Goal: Task Accomplishment & Management: Use online tool/utility

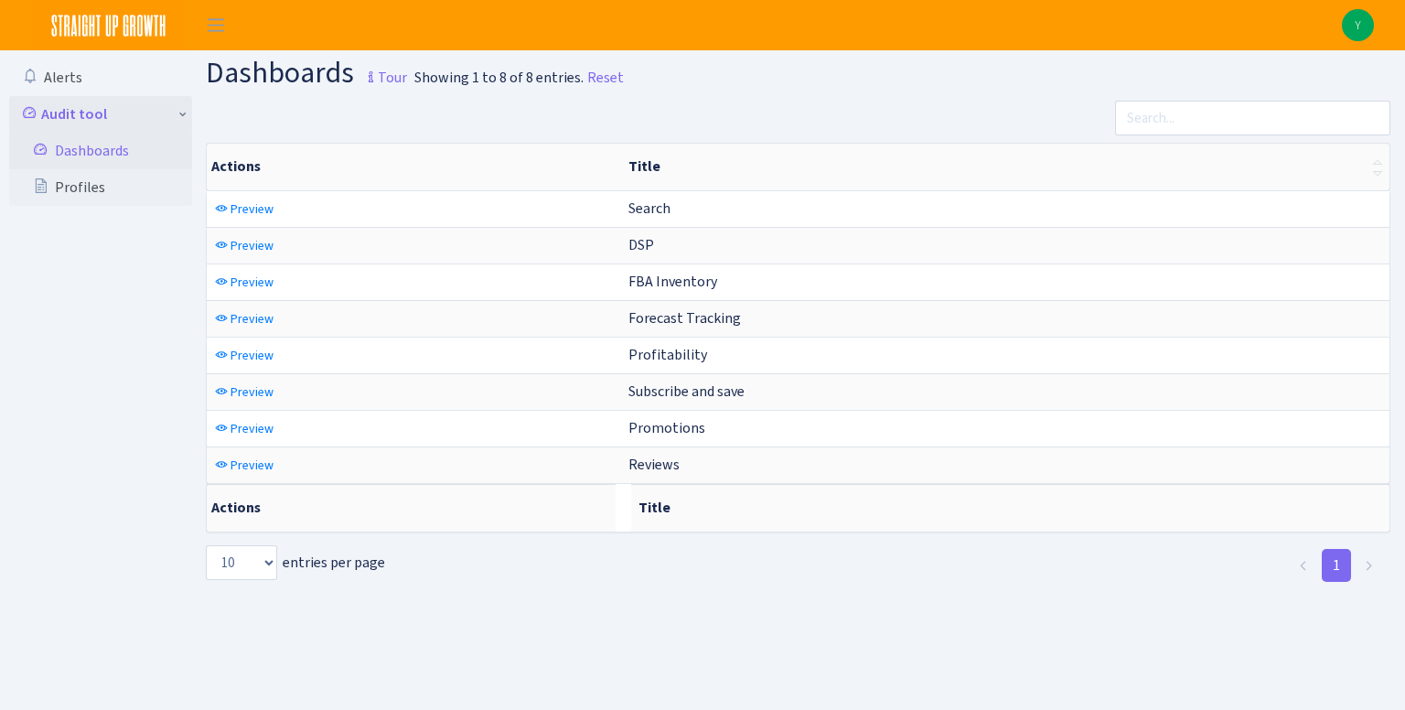
click at [81, 118] on link "Audit tool" at bounding box center [100, 114] width 183 height 37
click at [83, 121] on link "Audit tool" at bounding box center [100, 114] width 183 height 37
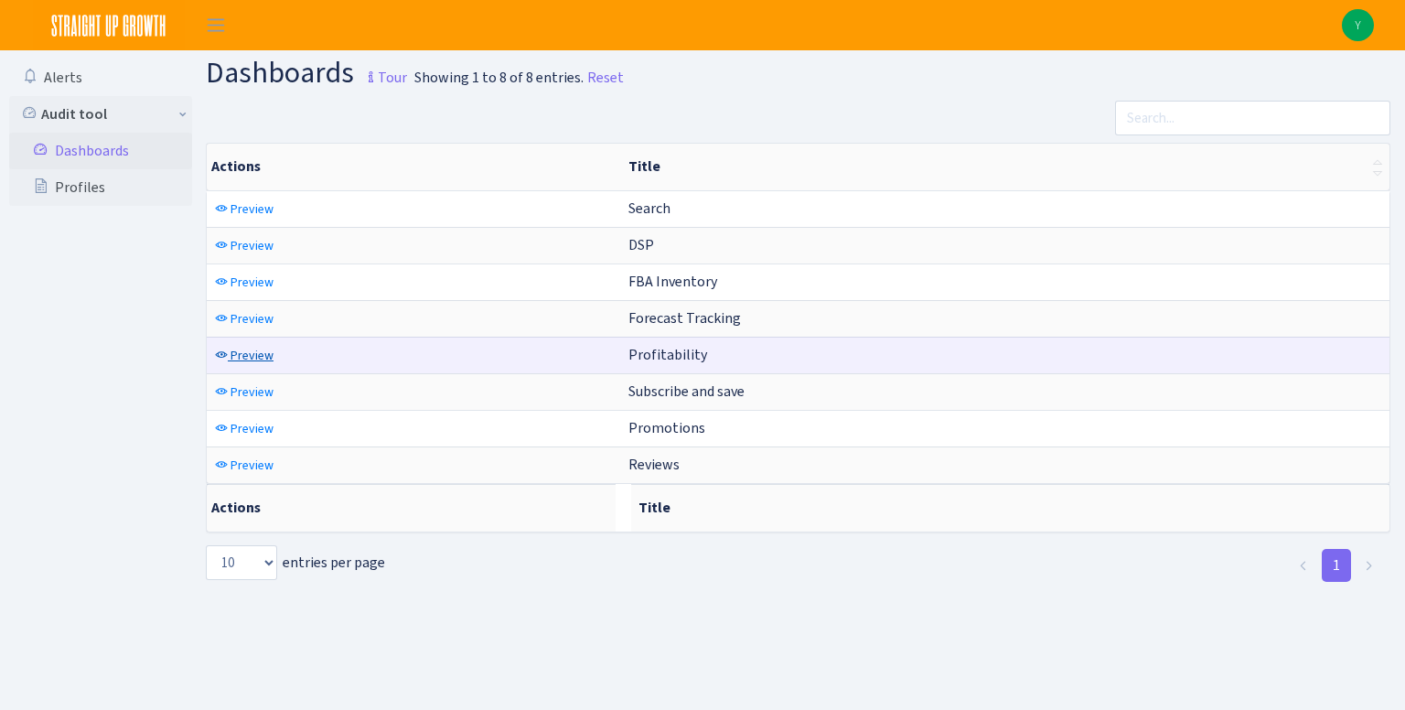
click at [260, 348] on span "Preview" at bounding box center [251, 355] width 43 height 17
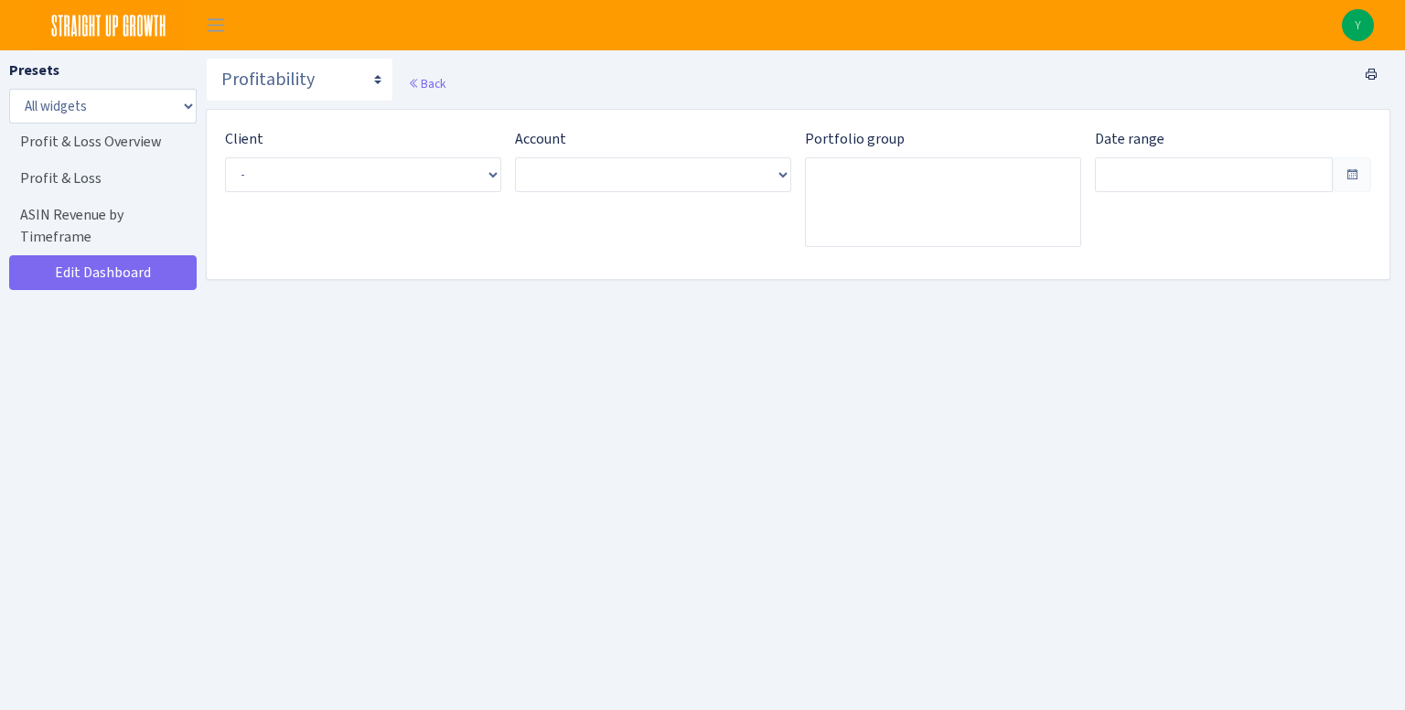
type input "[DATE] - [DATE]"
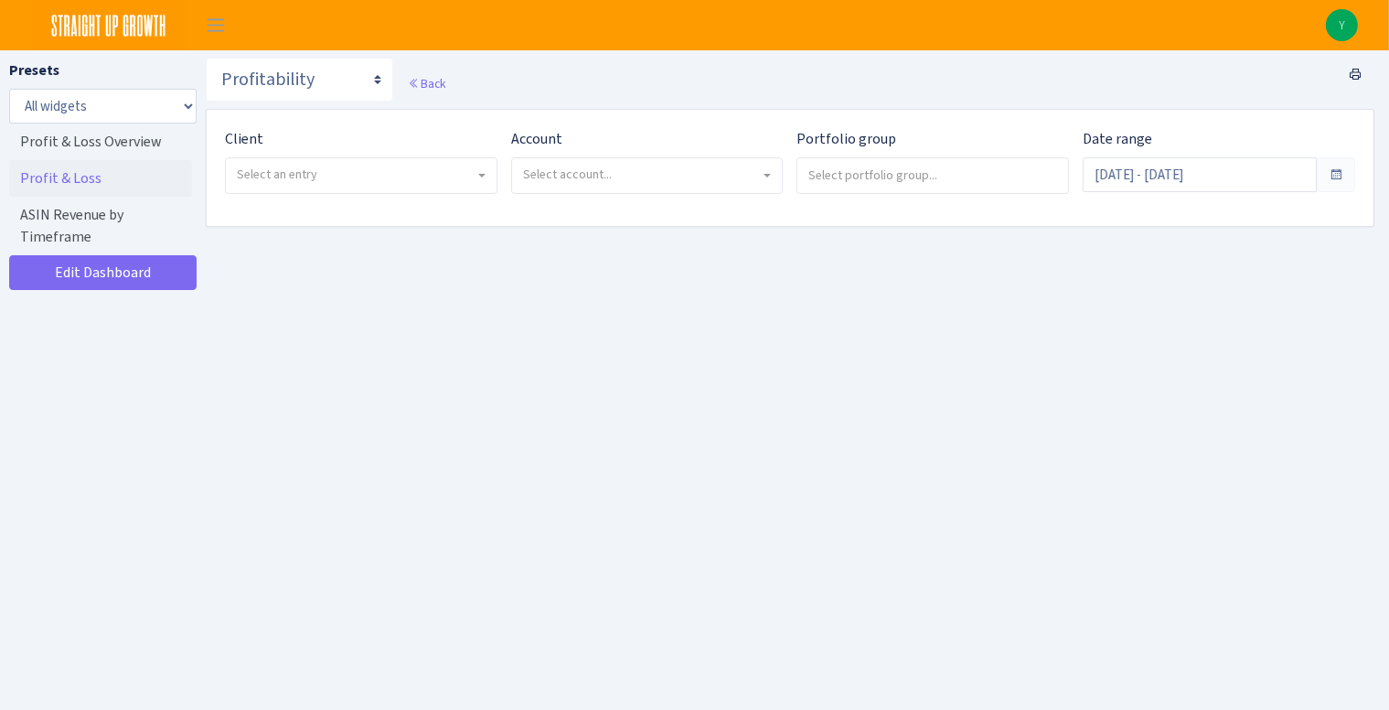
click at [71, 180] on link "Profit & Loss" at bounding box center [100, 178] width 183 height 37
click at [433, 189] on span "Select an entry" at bounding box center [361, 175] width 271 height 35
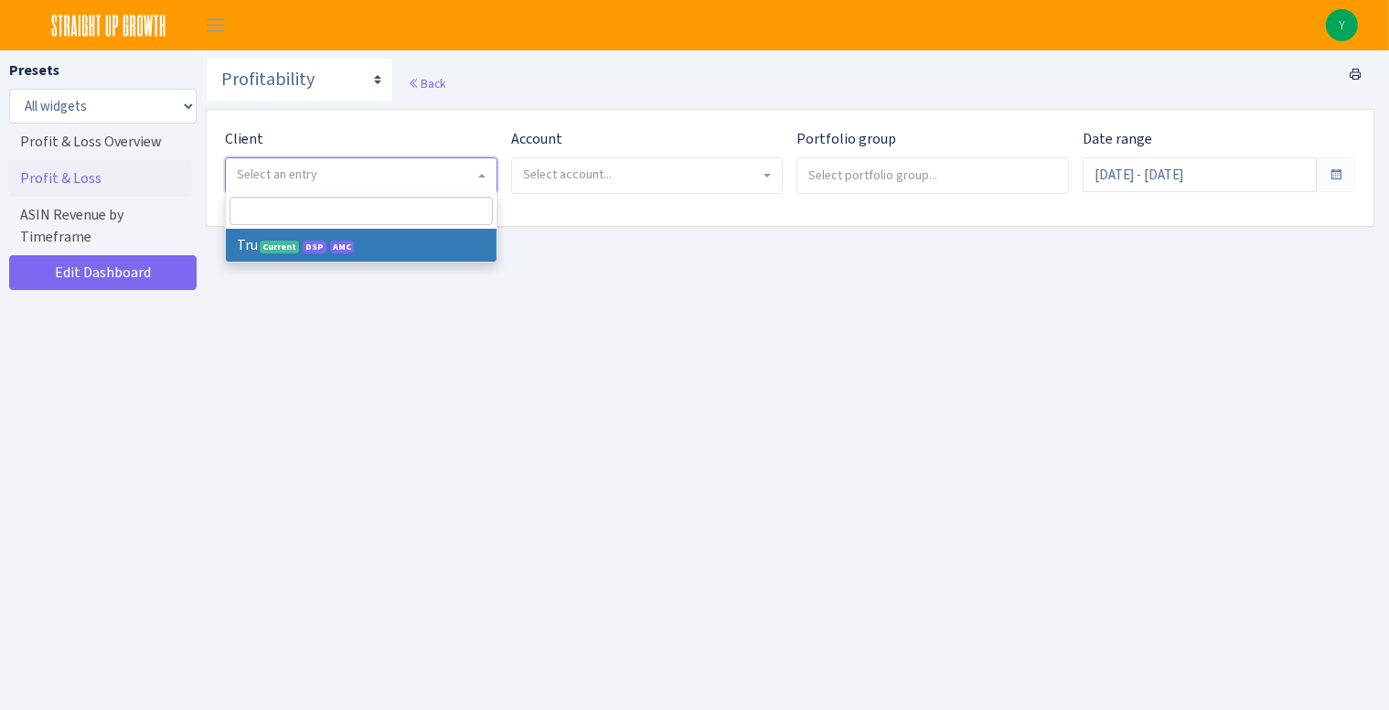
select select "482"
select select
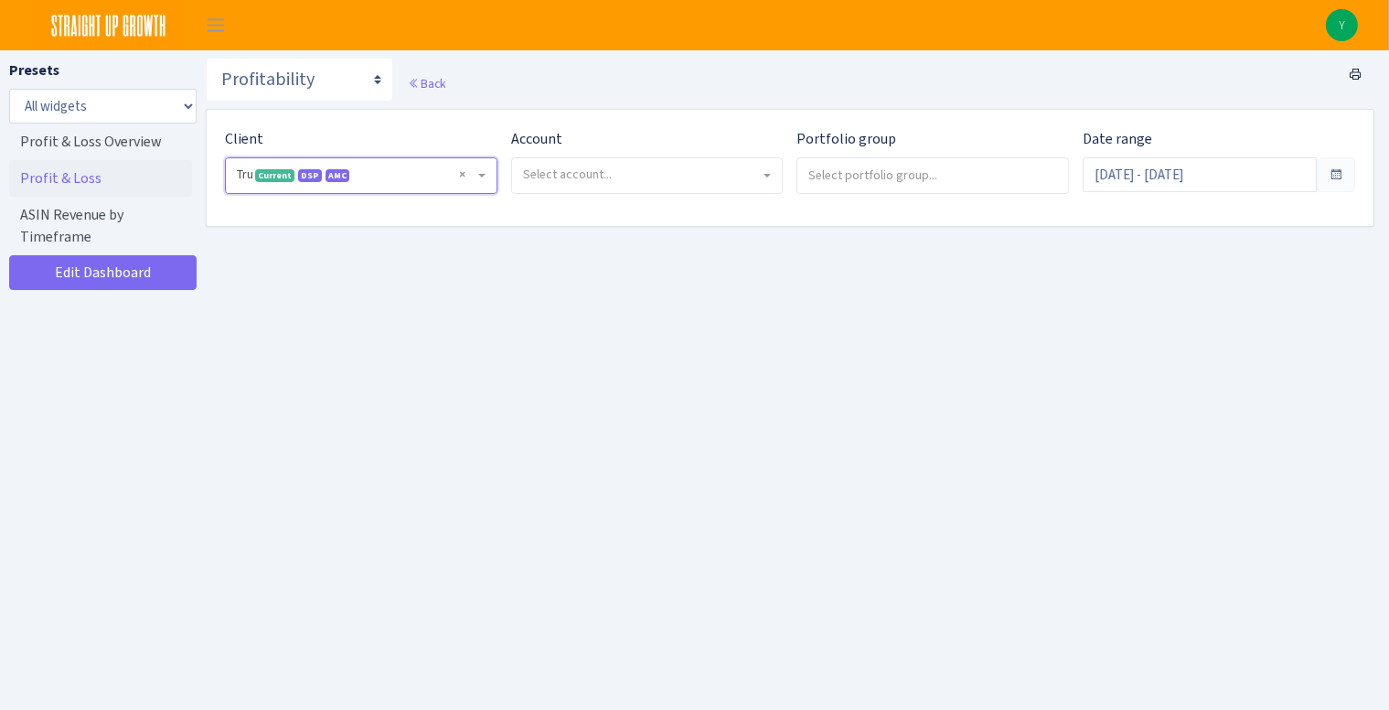
click at [677, 198] on div "Account Select account..." at bounding box center [641, 168] width 286 height 80
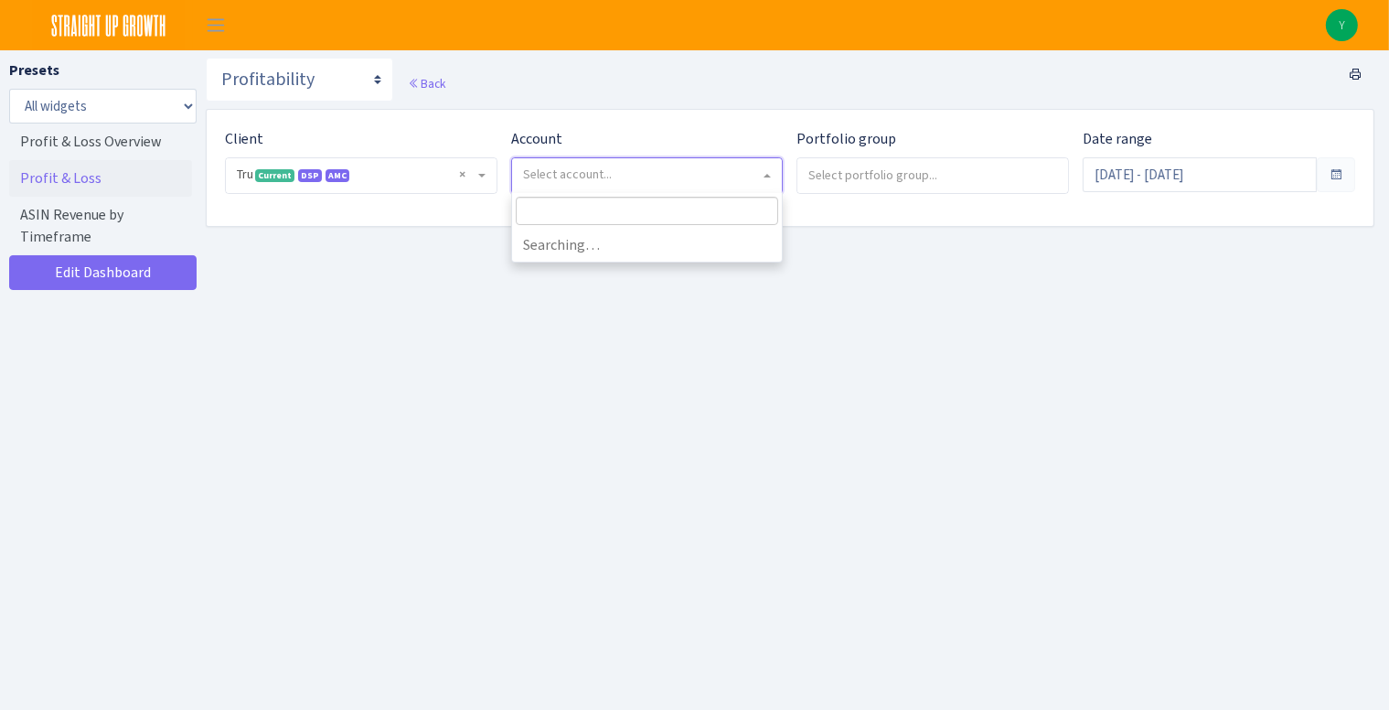
click at [681, 187] on span "Select account..." at bounding box center [647, 175] width 271 height 35
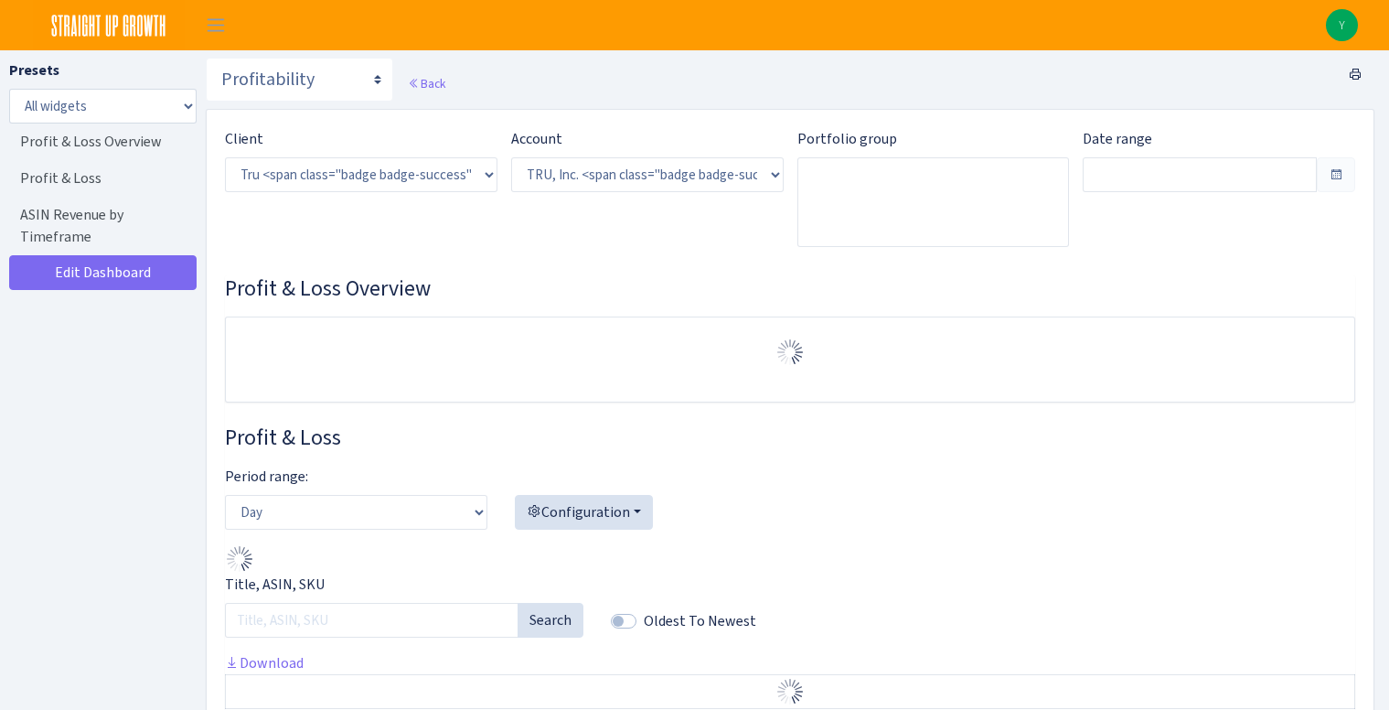
select select "1761349761672784"
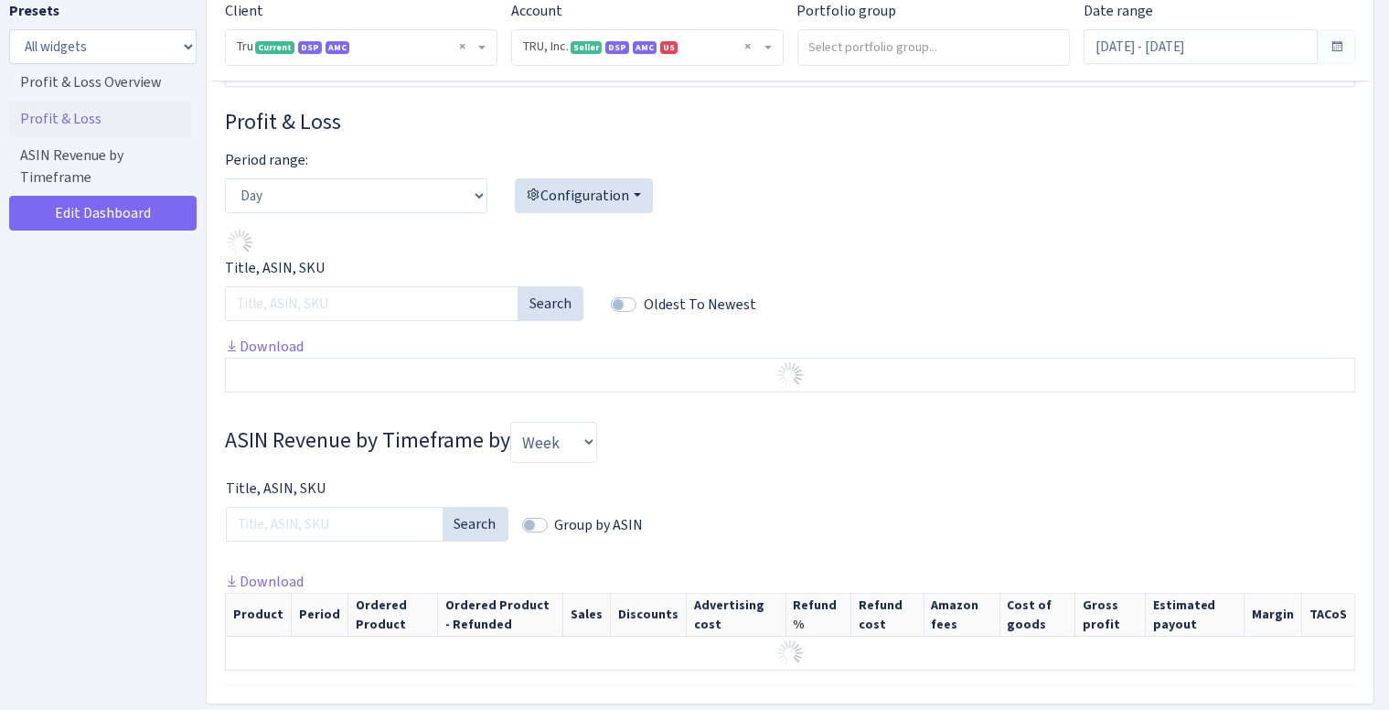
scroll to position [283, 0]
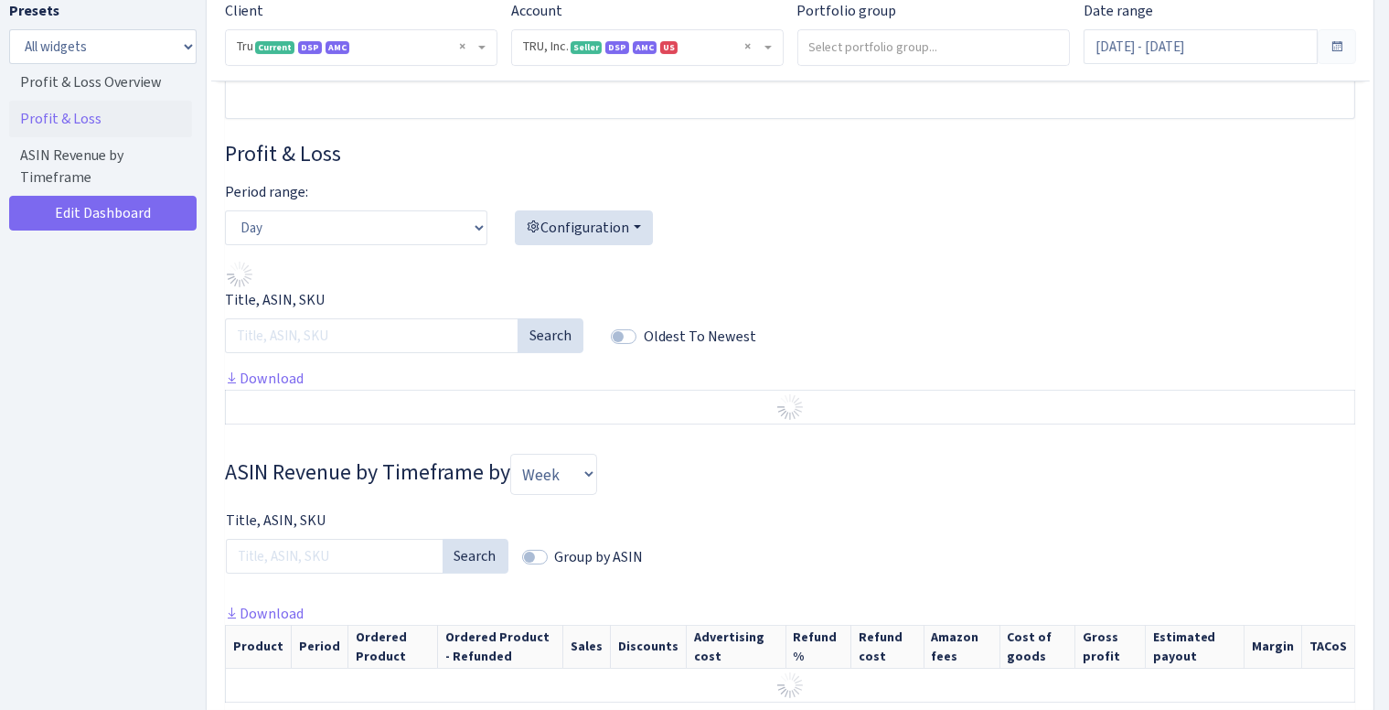
click at [1344, 35] on span at bounding box center [1337, 46] width 38 height 35
click at [1337, 46] on span at bounding box center [1337, 46] width 15 height 15
click at [1290, 51] on input "Aug 23, 2025 - Sep 21, 2025" at bounding box center [1201, 46] width 234 height 35
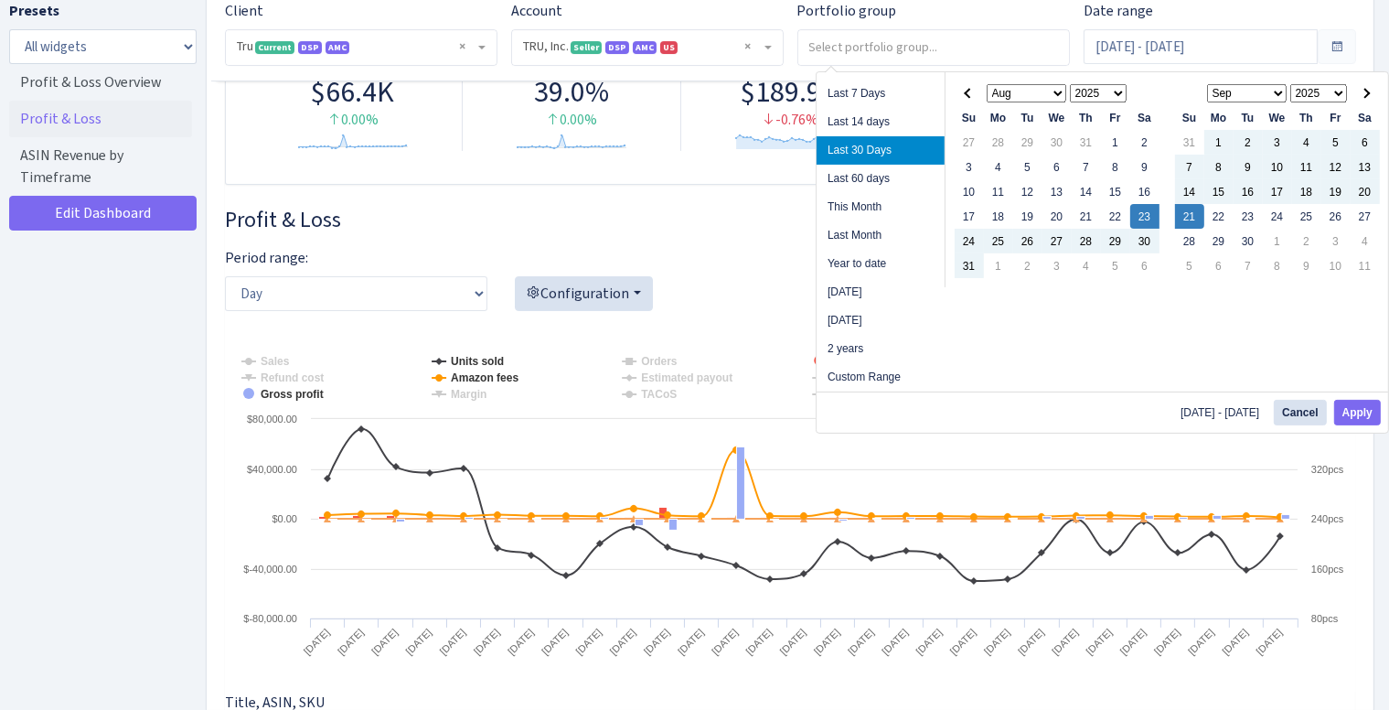
click at [869, 253] on li "Year to date" at bounding box center [881, 264] width 128 height 28
type input "[DATE] - [DATE]"
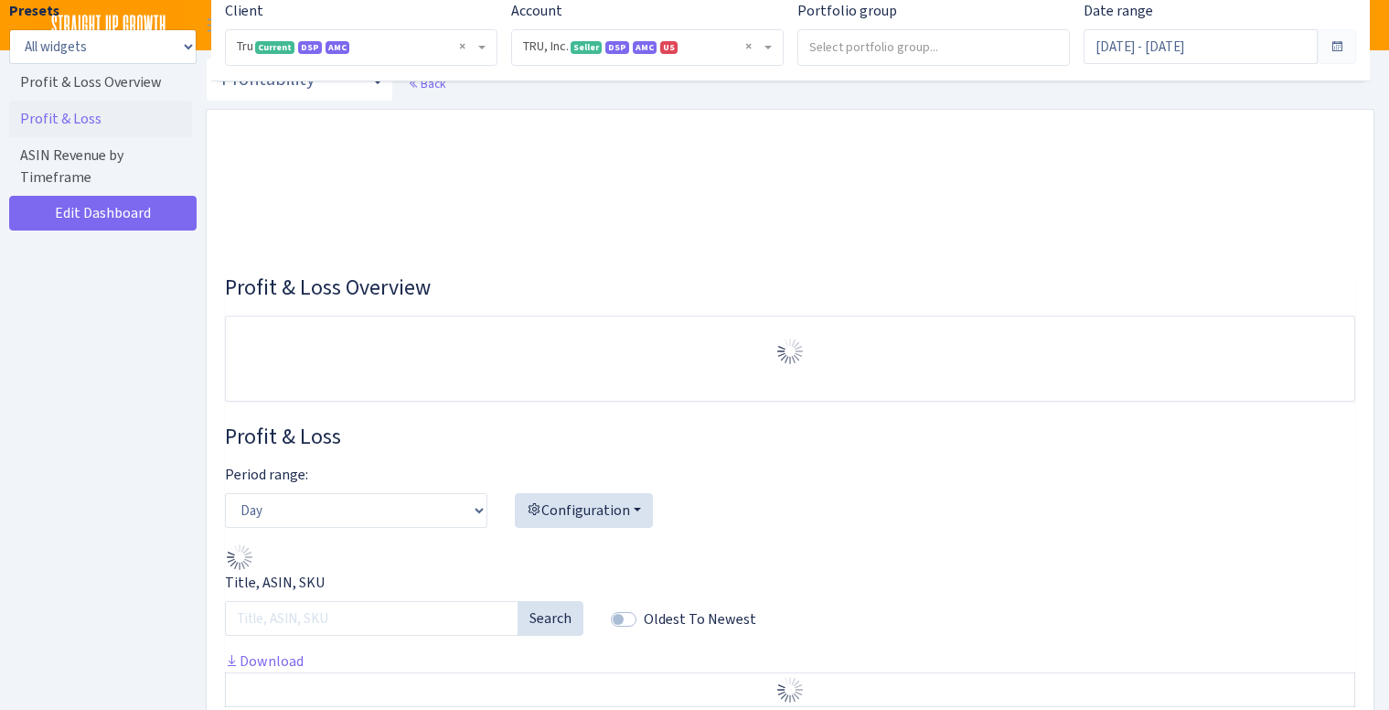
select select "1761349761672784"
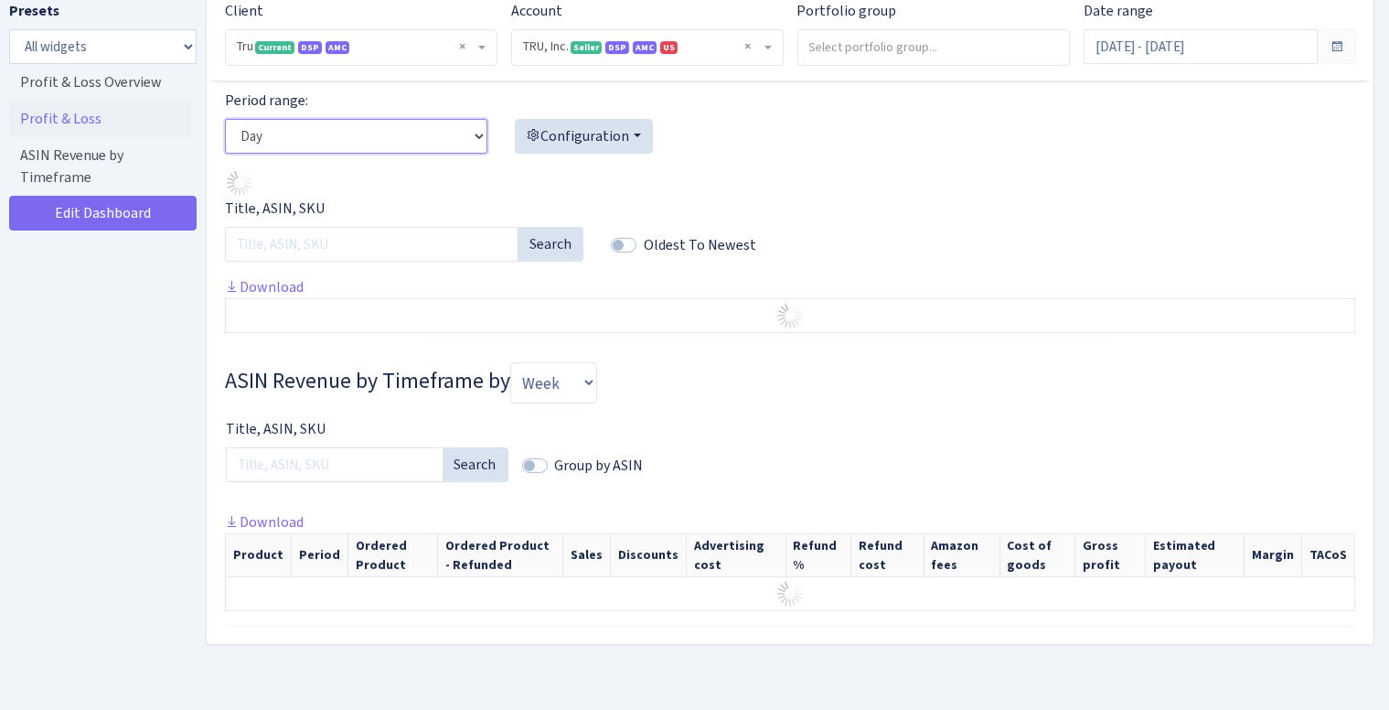
click at [448, 147] on select "Day Week Month" at bounding box center [356, 136] width 262 height 35
click at [225, 119] on select "Day Week Month" at bounding box center [356, 136] width 262 height 35
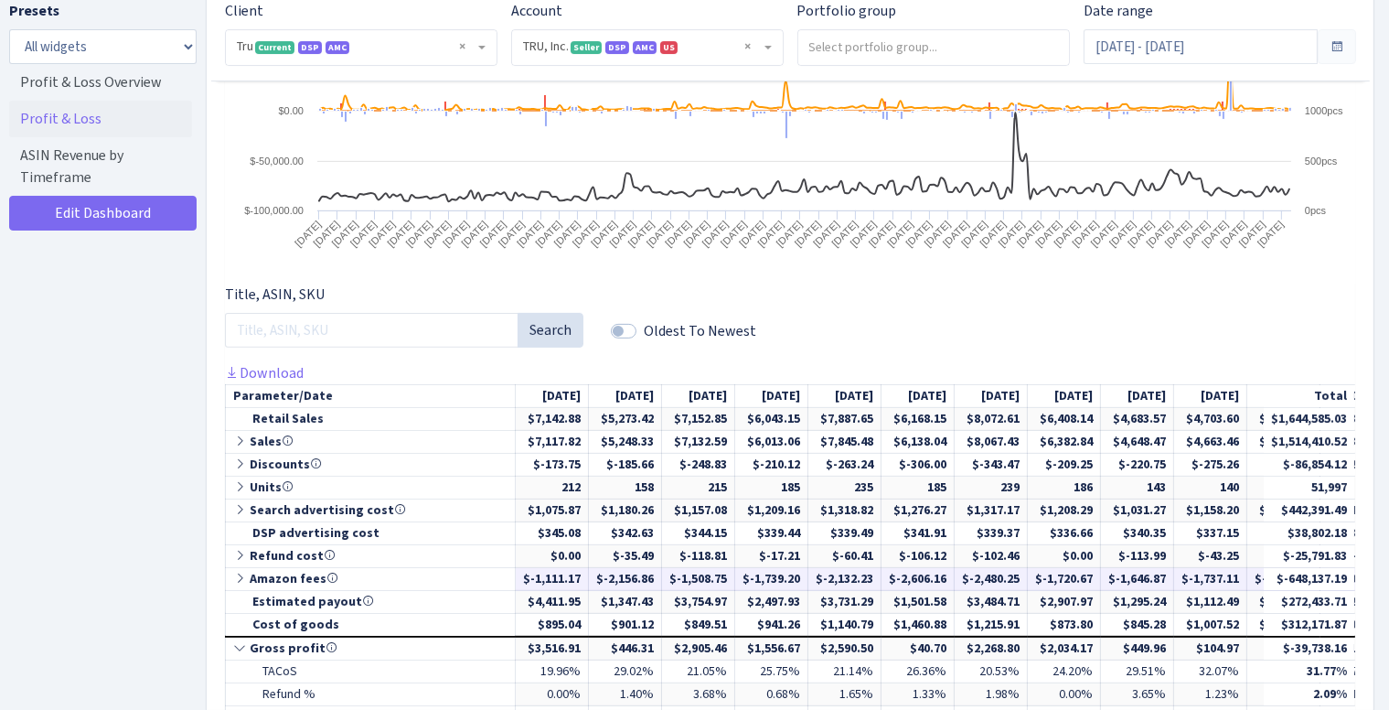
scroll to position [737, 0]
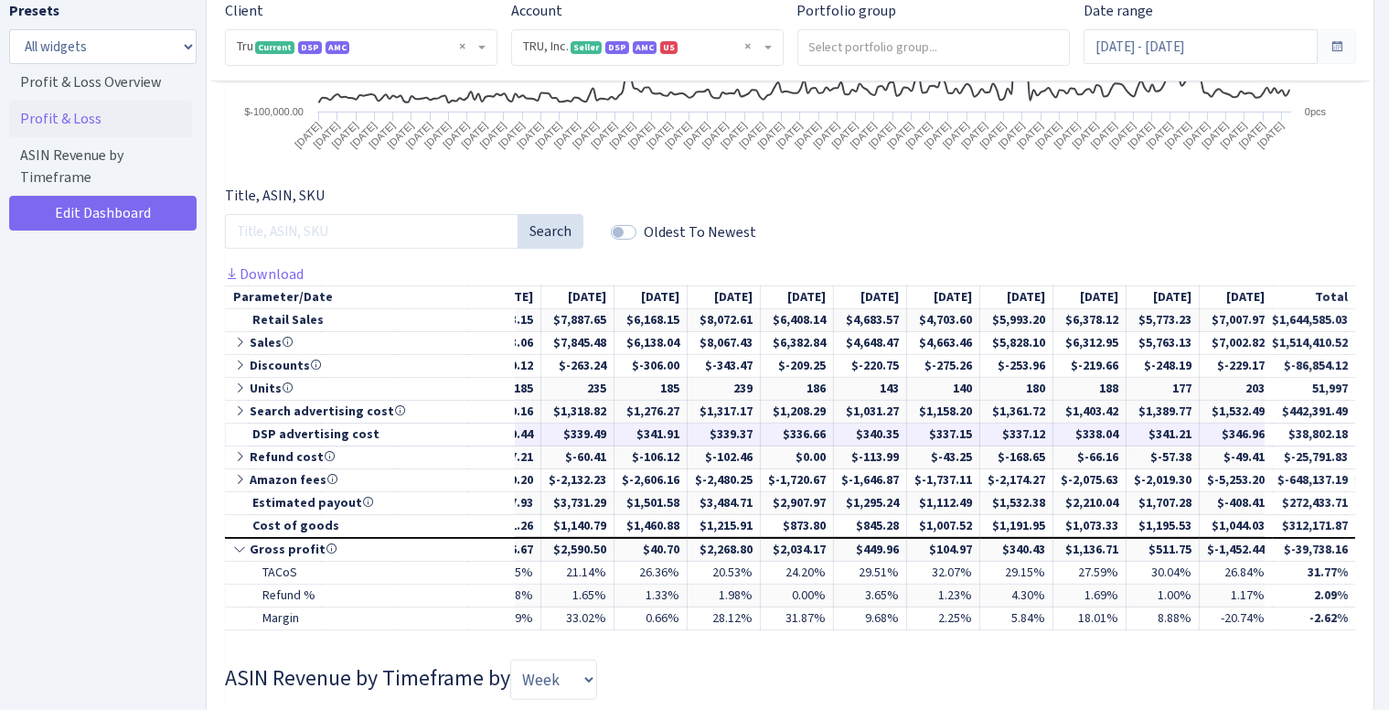
drag, startPoint x: 626, startPoint y: 425, endPoint x: 688, endPoint y: 423, distance: 62.3
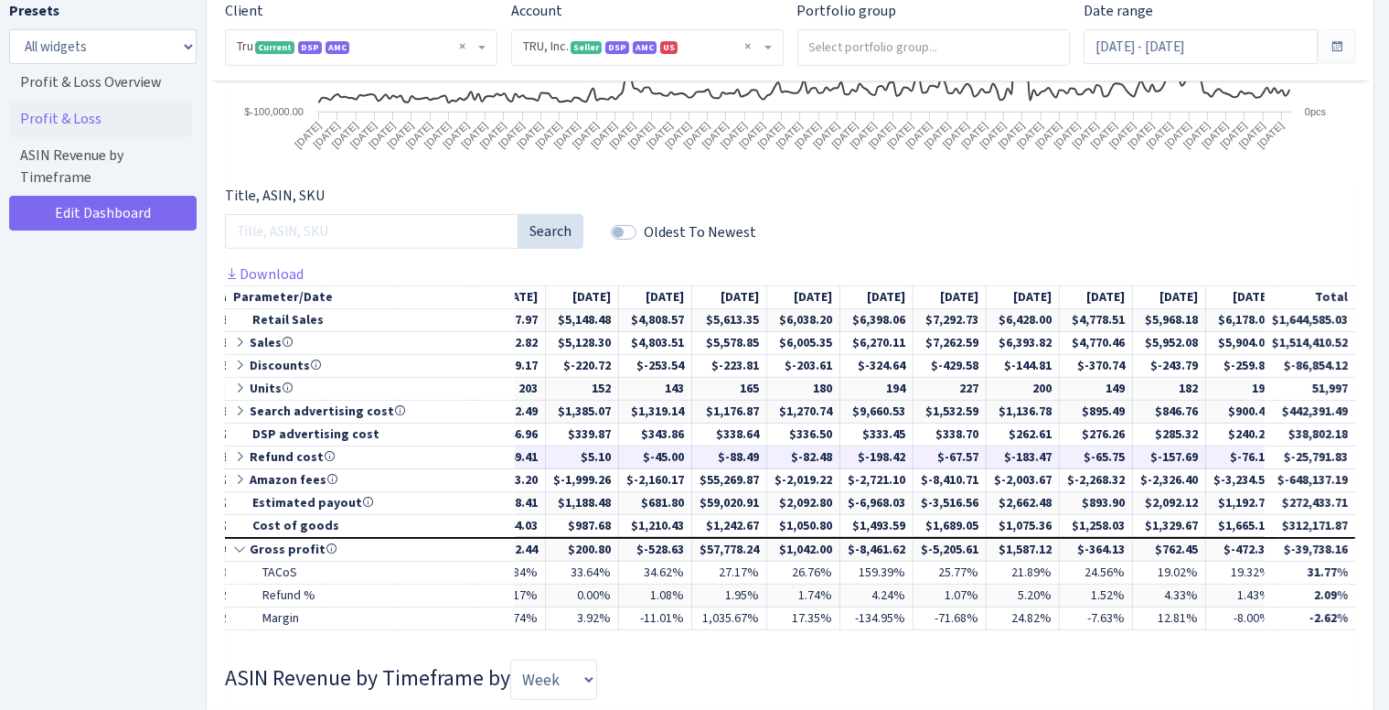
drag, startPoint x: 611, startPoint y: 455, endPoint x: 783, endPoint y: 452, distance: 172.0
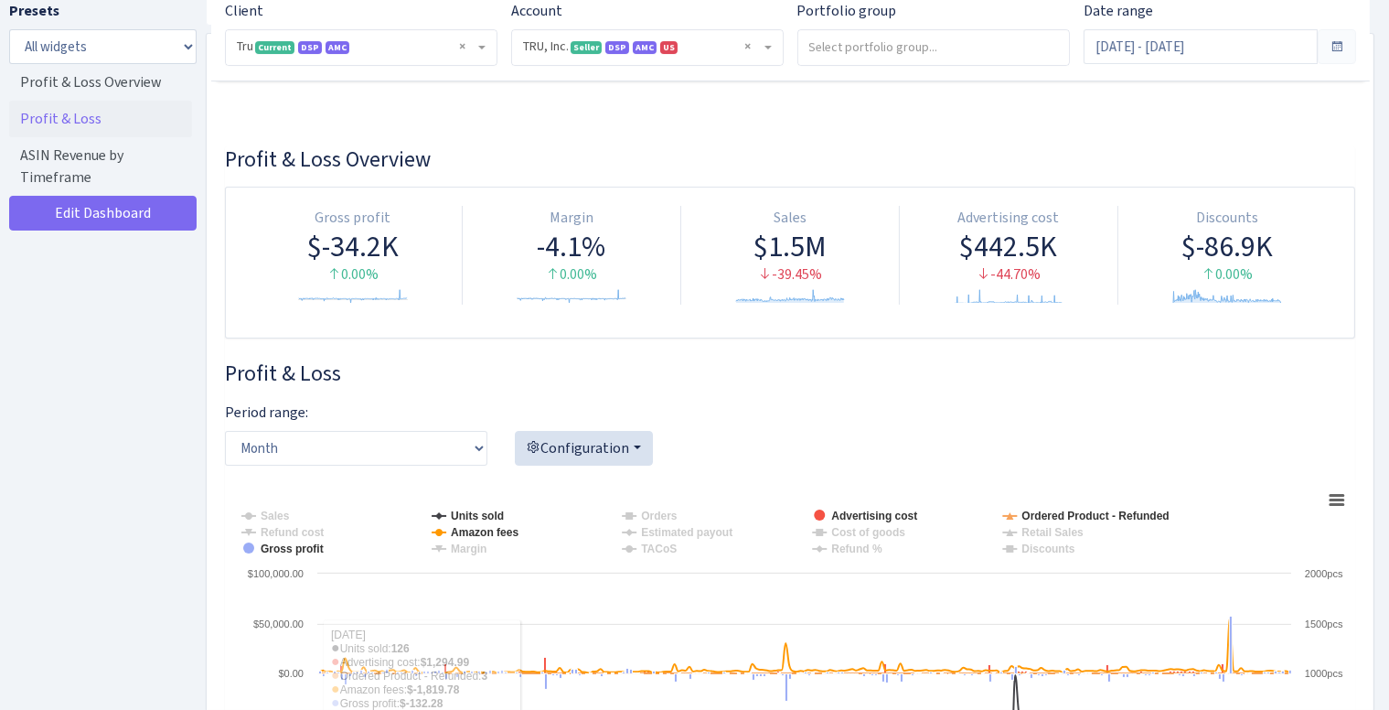
scroll to position [5, 0]
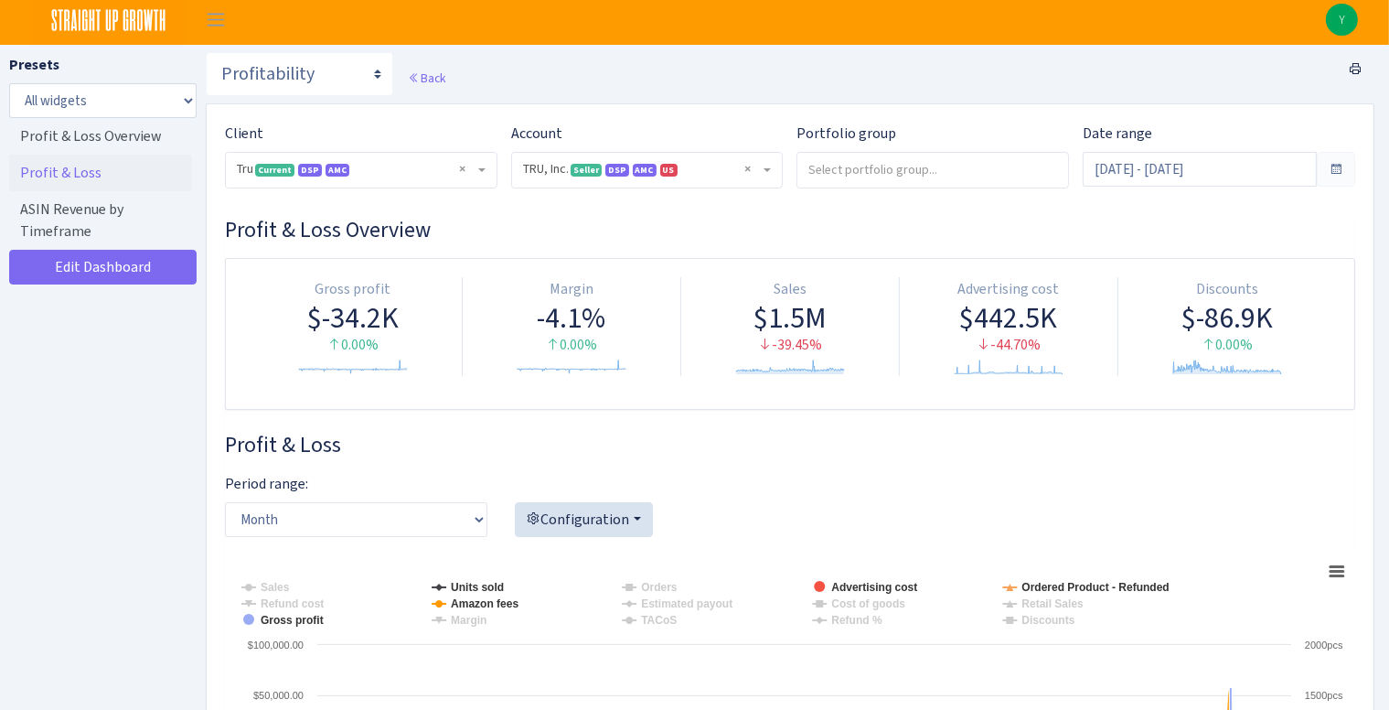
click at [493, 524] on div "Period range: Day Week Month" at bounding box center [356, 512] width 290 height 79
drag, startPoint x: 466, startPoint y: 519, endPoint x: 450, endPoint y: 523, distance: 16.9
click at [466, 519] on select "Day Week Month" at bounding box center [356, 519] width 262 height 35
click at [225, 502] on select "Day Week Month" at bounding box center [356, 519] width 262 height 35
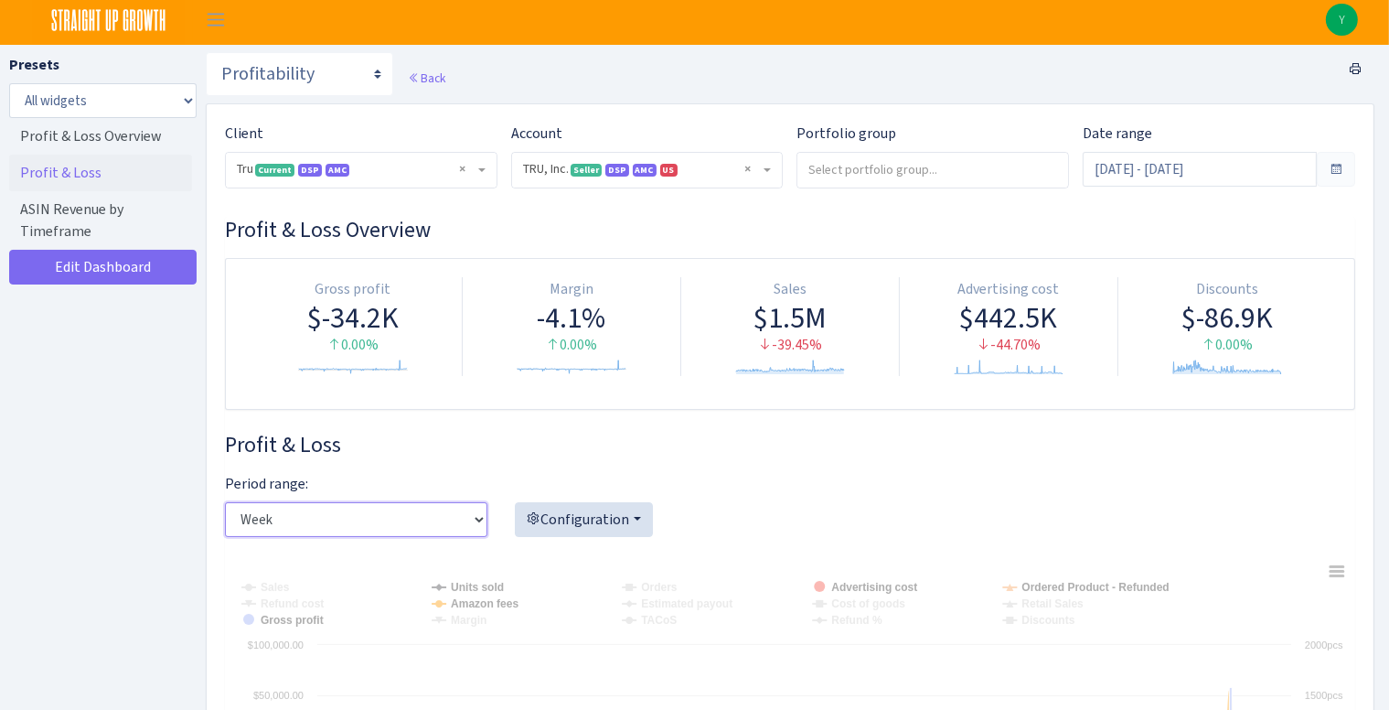
click at [379, 528] on select "Day Week Month" at bounding box center [356, 519] width 262 height 35
click at [225, 502] on select "Day Week Month" at bounding box center [356, 519] width 262 height 35
click at [362, 520] on select "Day Week Month" at bounding box center [356, 519] width 262 height 35
select select "month"
click at [225, 502] on select "Day Week Month" at bounding box center [356, 519] width 262 height 35
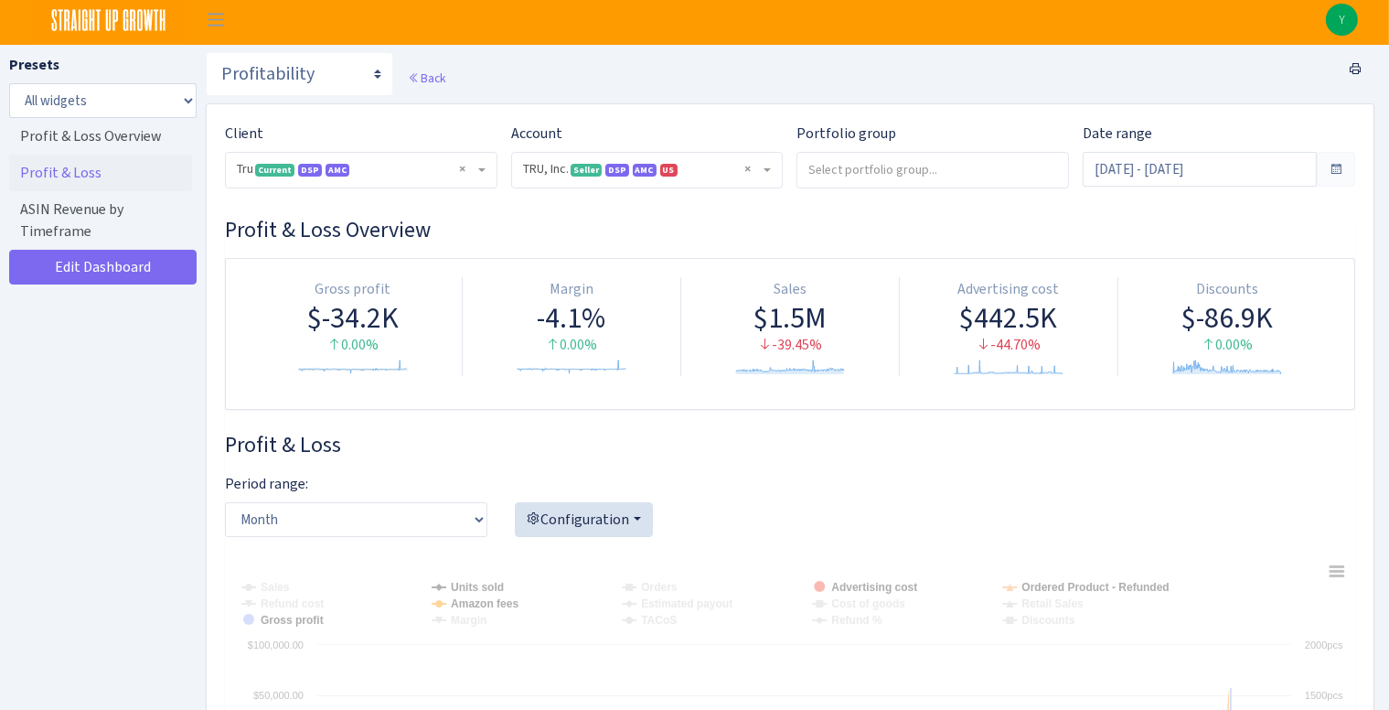
click at [798, 491] on div "Configuration Account overview Refund analysis Sales analysis Sales Units sold …" at bounding box center [694, 505] width 359 height 64
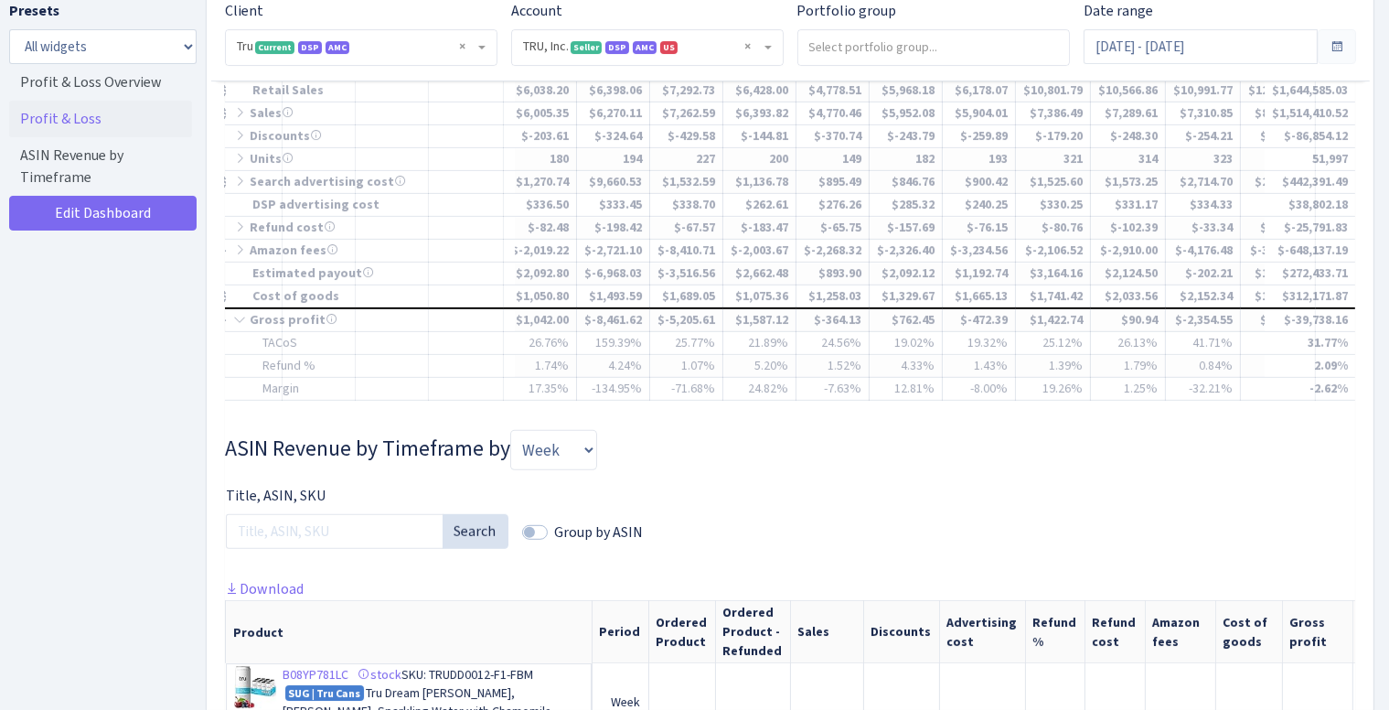
scroll to position [1012, 0]
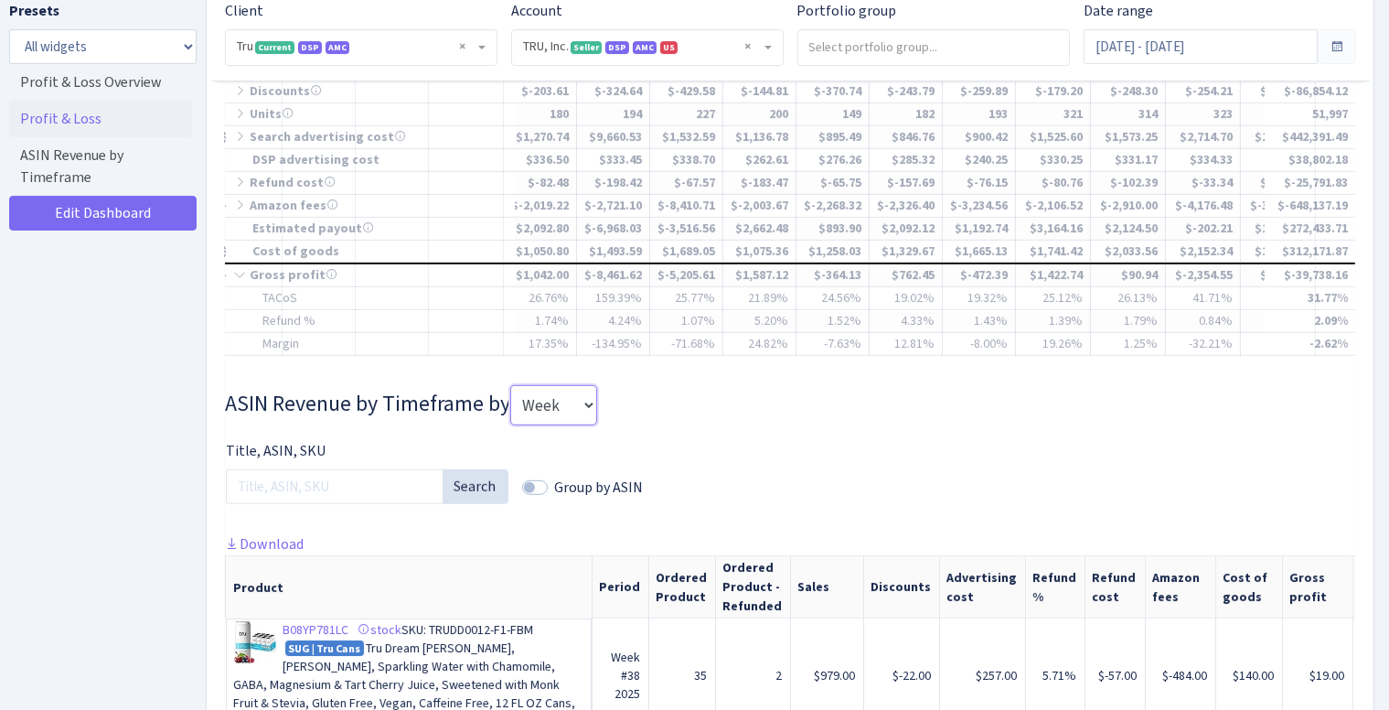
click at [541, 423] on select "Week Month Quarter" at bounding box center [553, 405] width 87 height 40
select select "month"
click at [514, 396] on select "Week Month Quarter" at bounding box center [553, 405] width 87 height 40
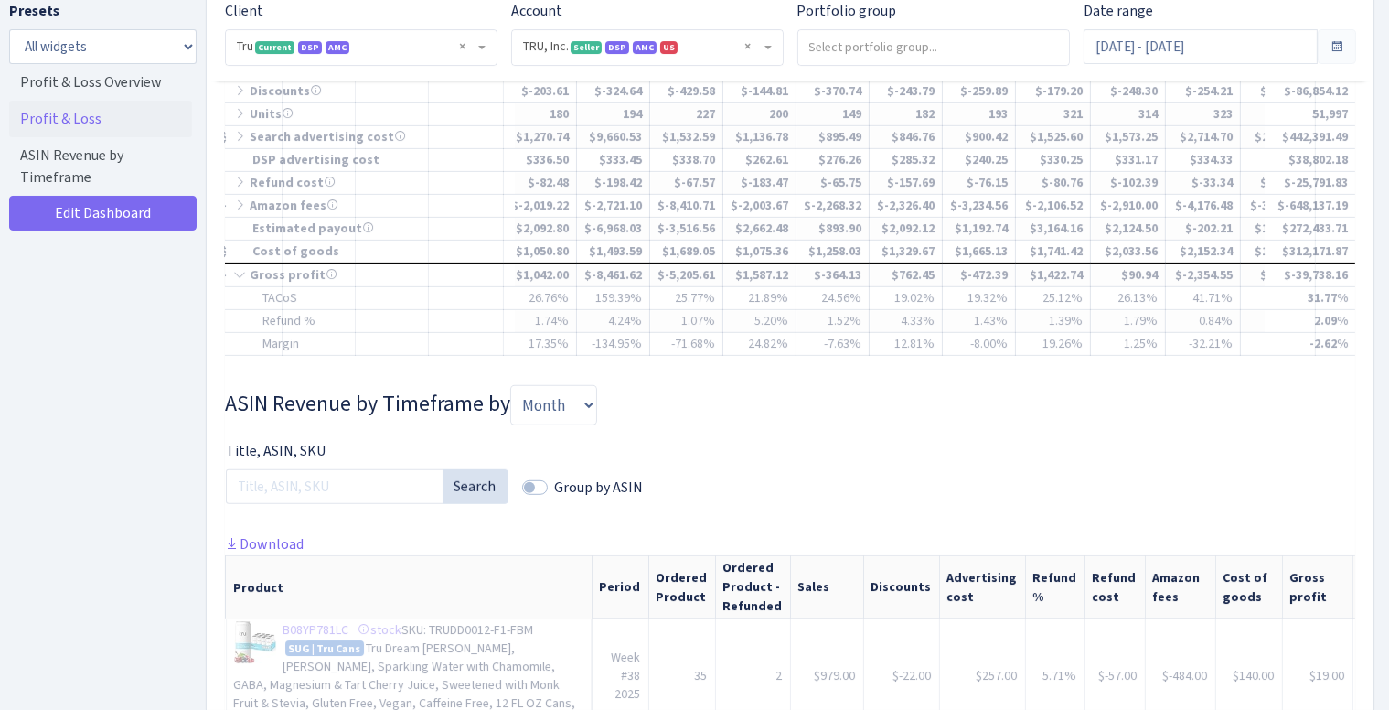
click at [793, 462] on div "Title, ASIN, SKU Search Group by ASIN" at bounding box center [790, 486] width 1158 height 93
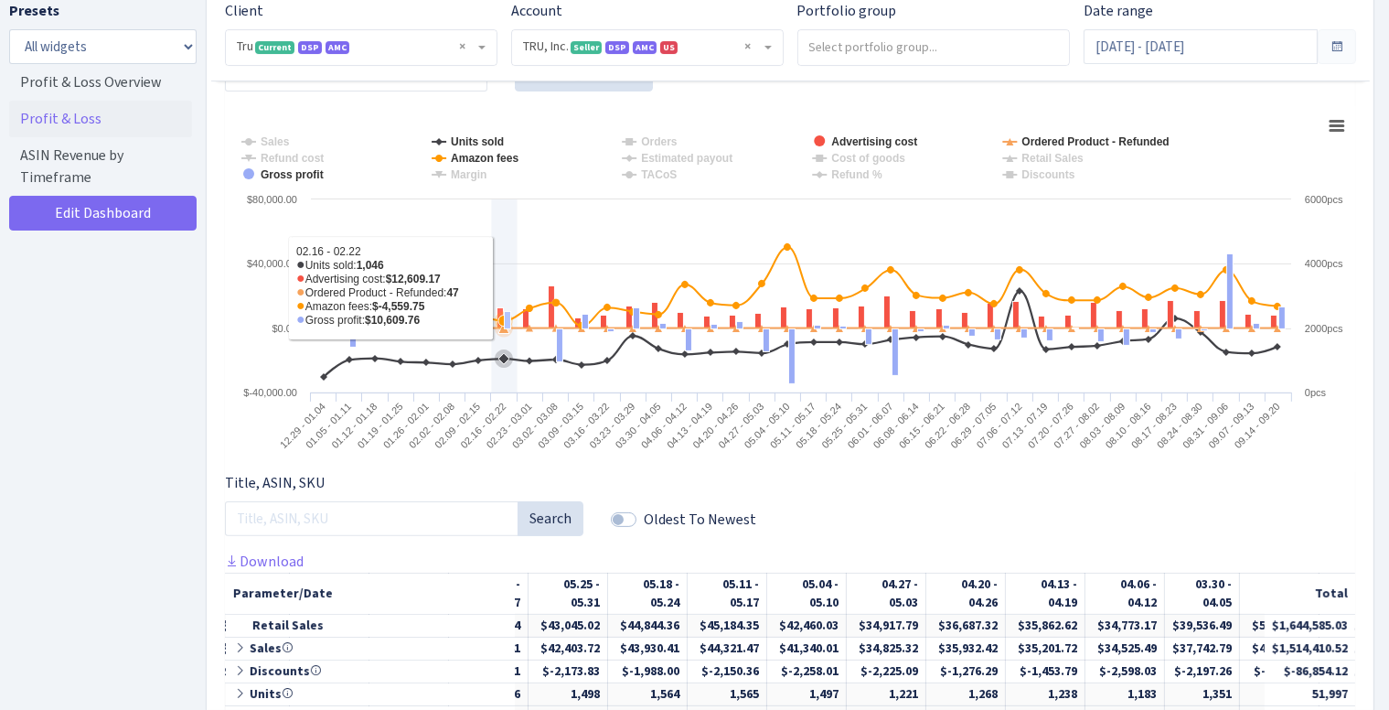
scroll to position [371, 0]
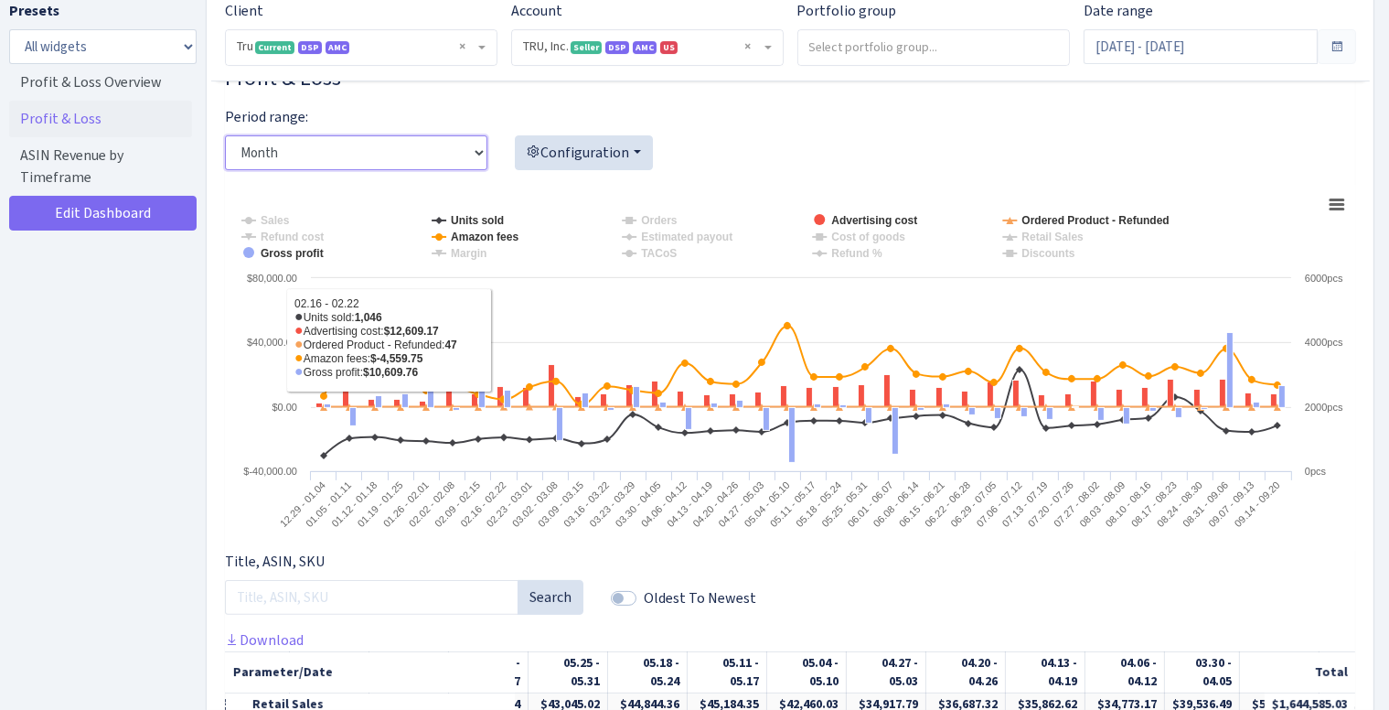
click at [451, 145] on select "Day Week Month" at bounding box center [356, 152] width 262 height 35
click at [225, 135] on select "Day Week Month" at bounding box center [356, 152] width 262 height 35
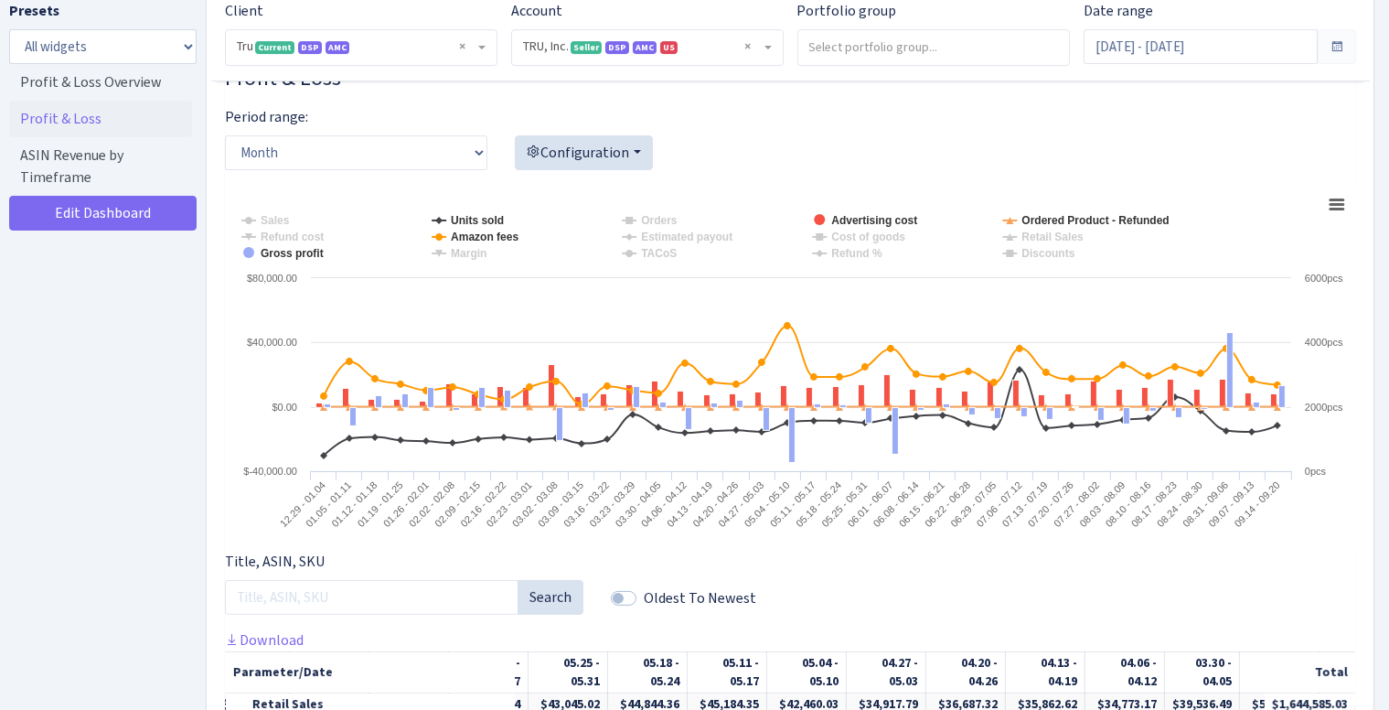
click at [896, 115] on div "Period range: Day Week Month Configuration Account overview Refund analysis Sal…" at bounding box center [790, 145] width 1158 height 79
drag, startPoint x: 658, startPoint y: 147, endPoint x: 645, endPoint y: 150, distance: 14.0
click at [658, 148] on div "Configuration Account overview Refund analysis Sales analysis Sales Units sold …" at bounding box center [694, 152] width 359 height 35
click at [643, 151] on button "Configuration" at bounding box center [584, 152] width 138 height 35
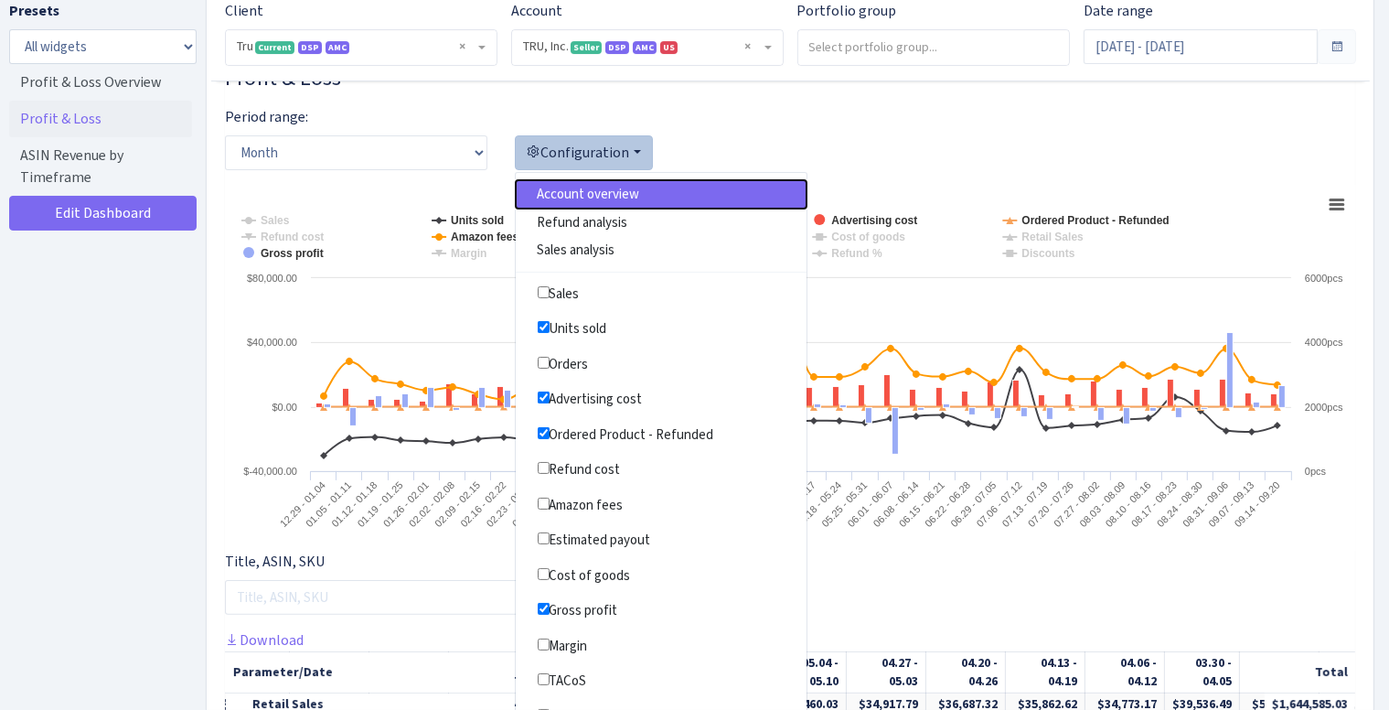
click at [629, 192] on button "Account overview" at bounding box center [661, 194] width 291 height 28
checkbox input "true"
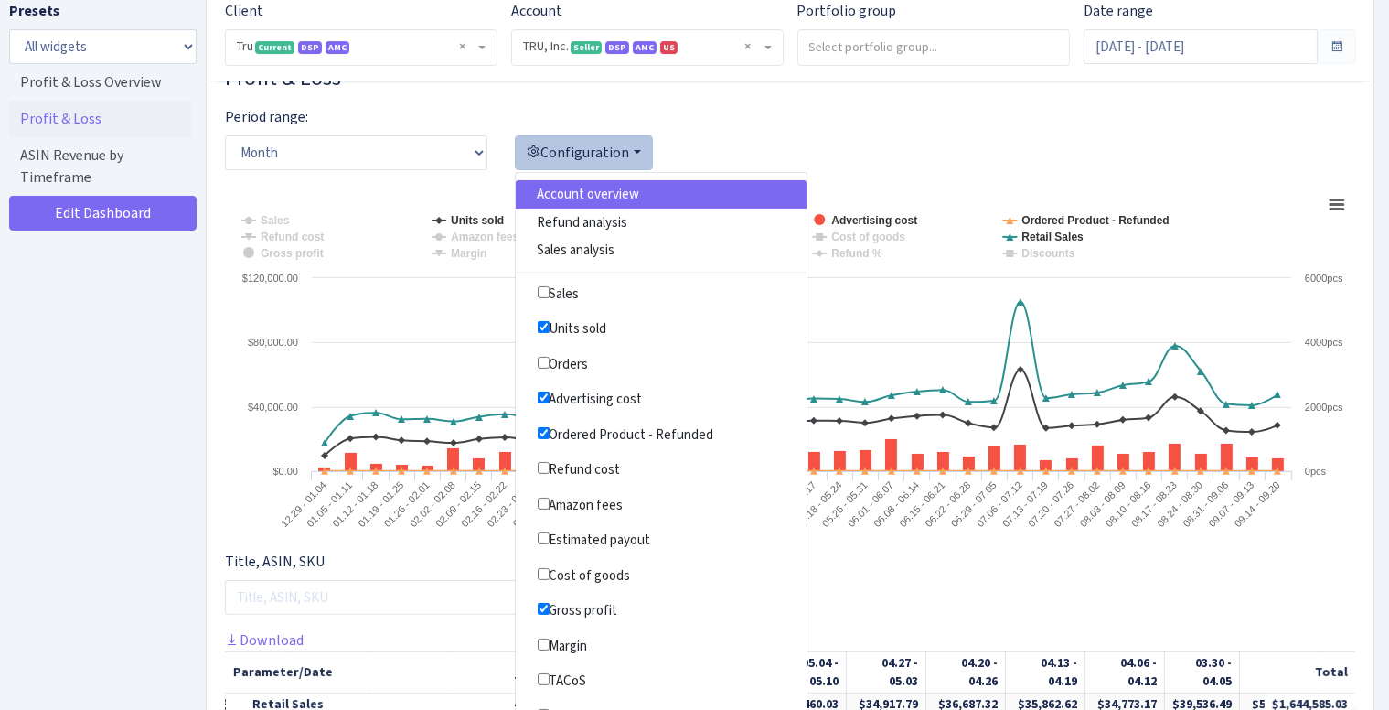
click at [625, 147] on button "Configuration" at bounding box center [584, 152] width 138 height 35
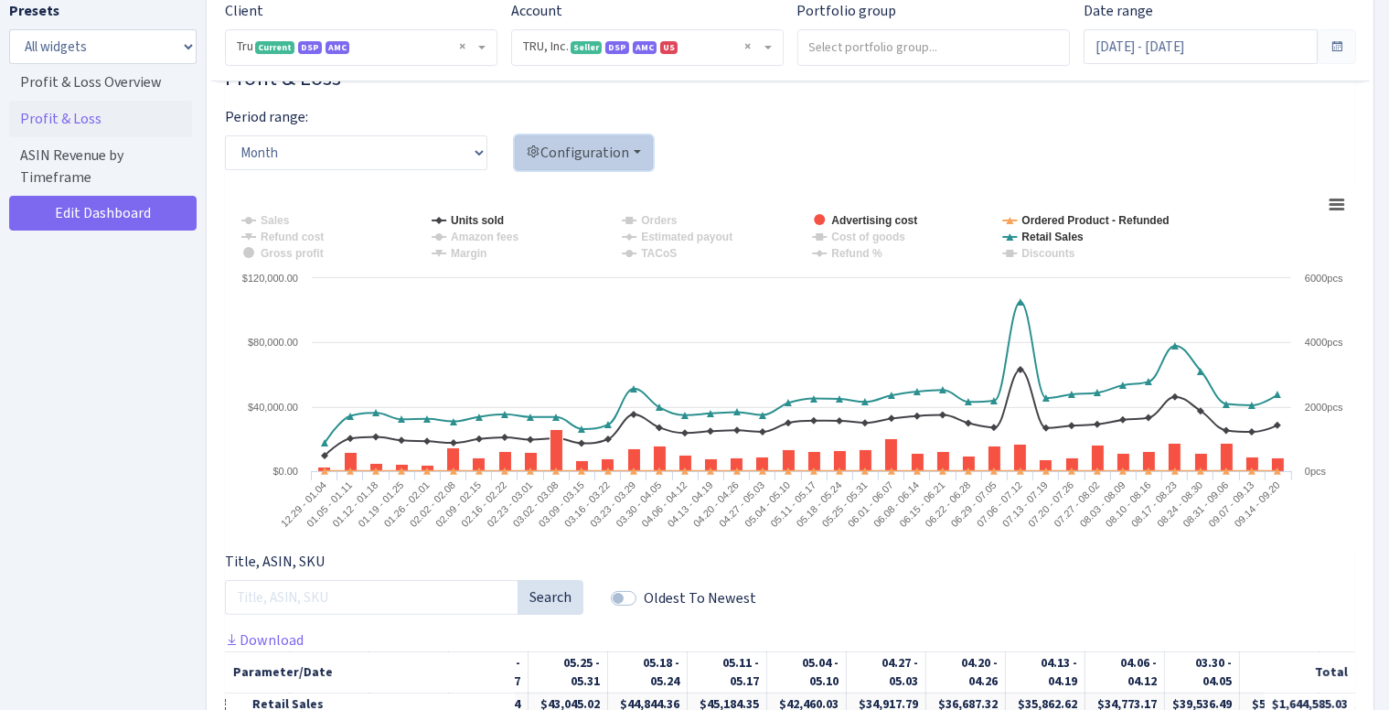
click at [619, 149] on button "Configuration" at bounding box center [584, 152] width 138 height 35
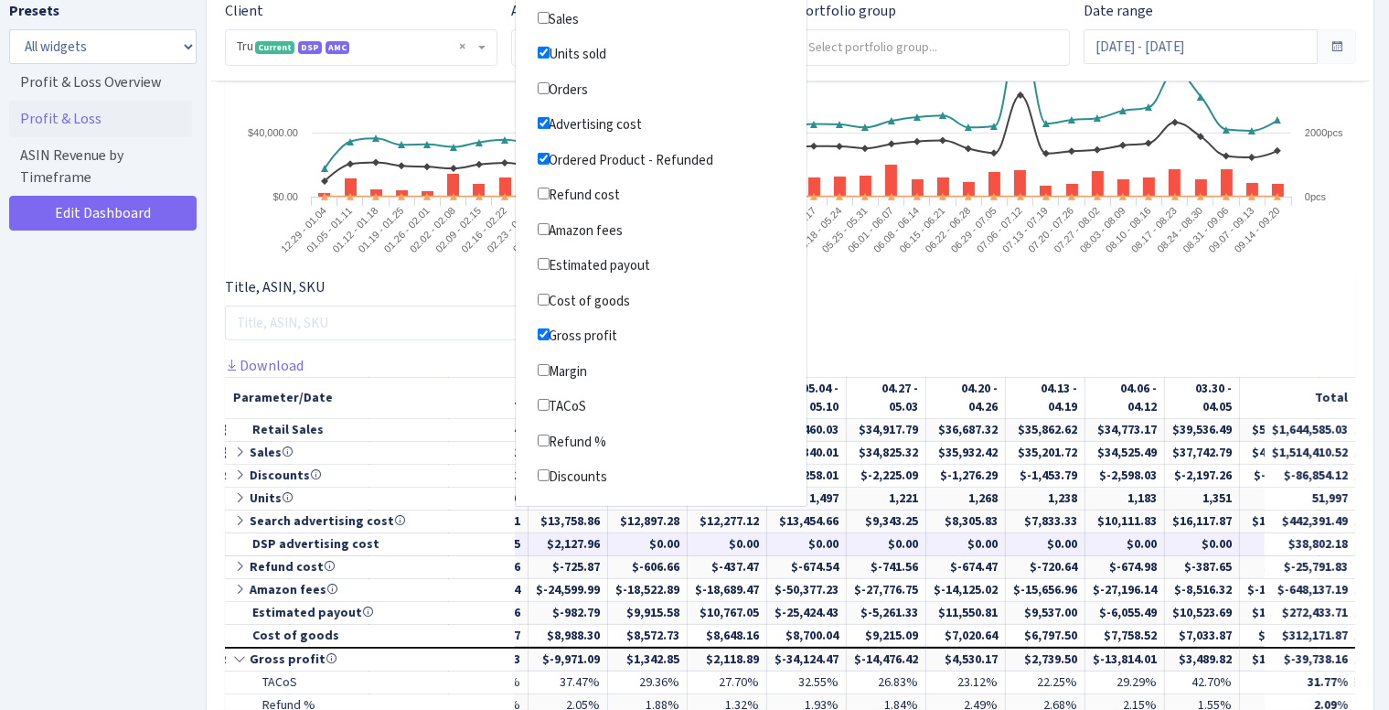
scroll to position [920, 0]
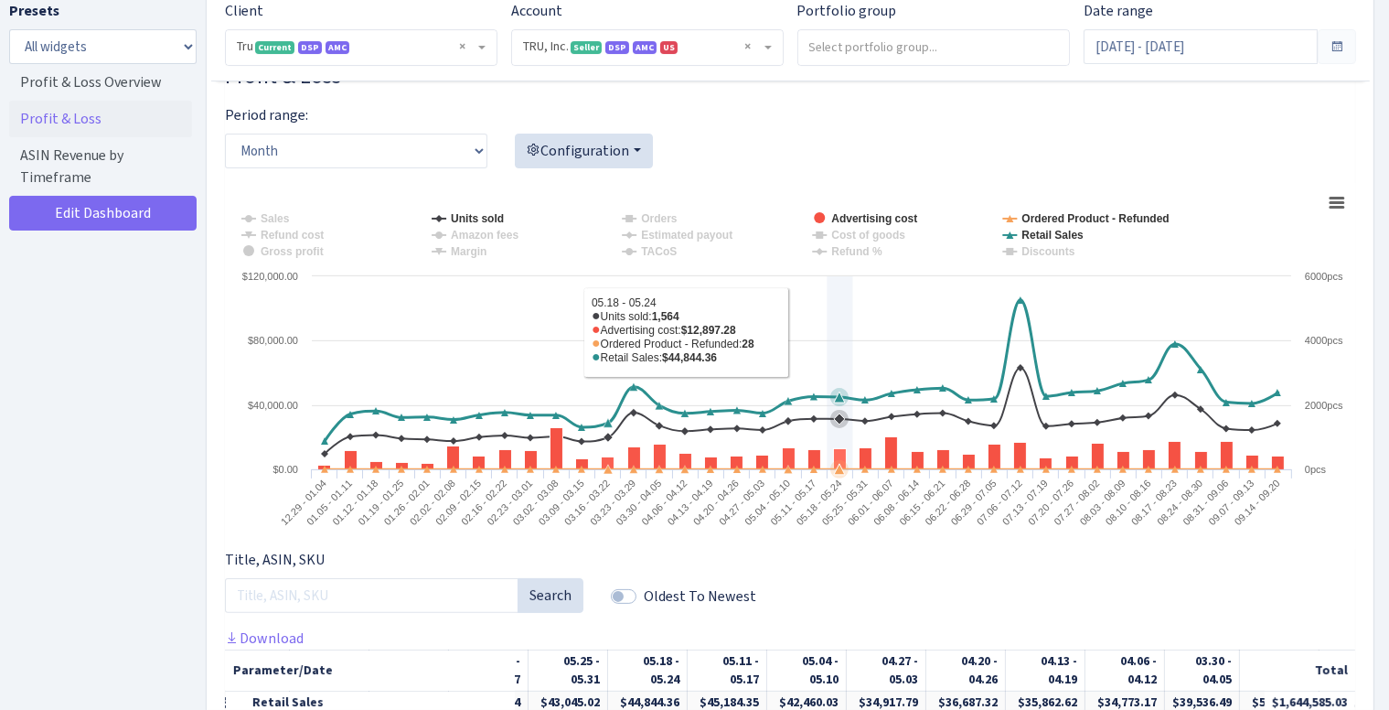
scroll to position [188, 0]
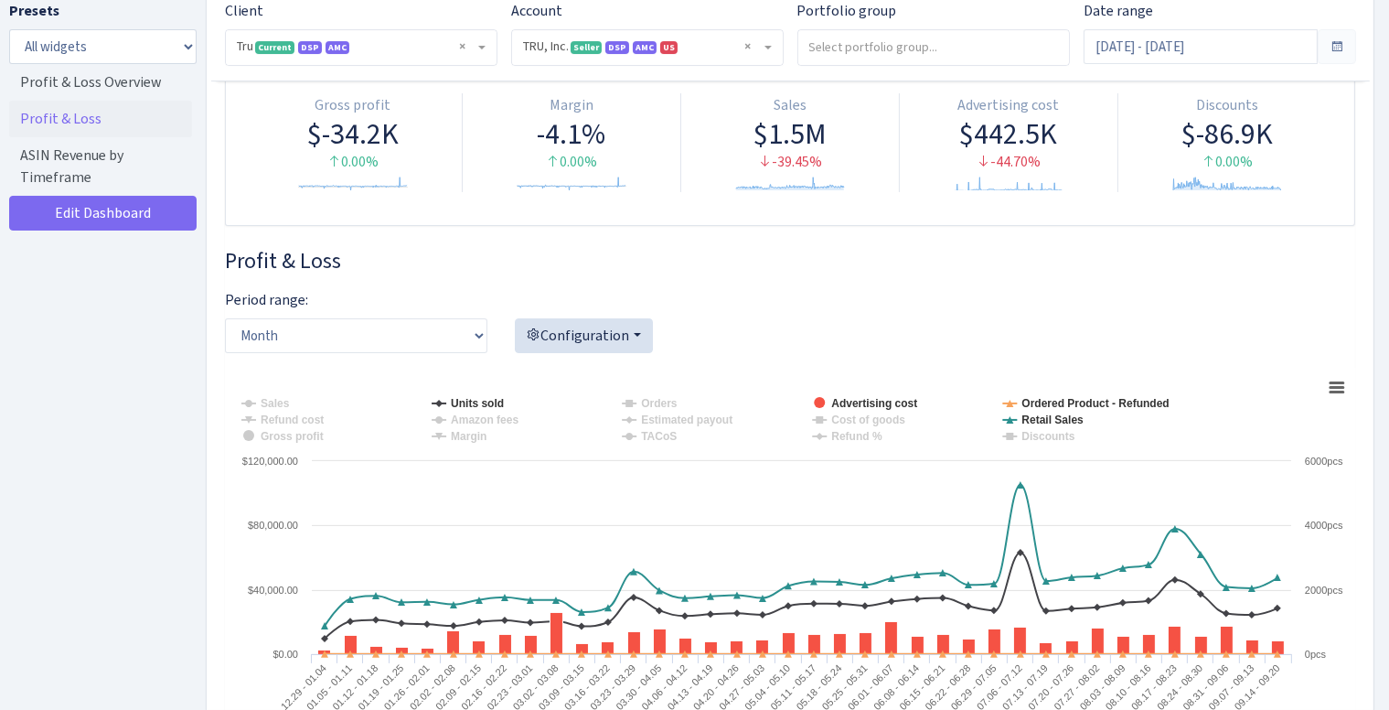
click at [1339, 39] on span at bounding box center [1337, 46] width 15 height 15
click at [1333, 41] on span at bounding box center [1337, 46] width 15 height 15
click at [439, 324] on select "Day Week Month" at bounding box center [356, 335] width 262 height 35
click at [225, 318] on select "Day Week Month" at bounding box center [356, 335] width 262 height 35
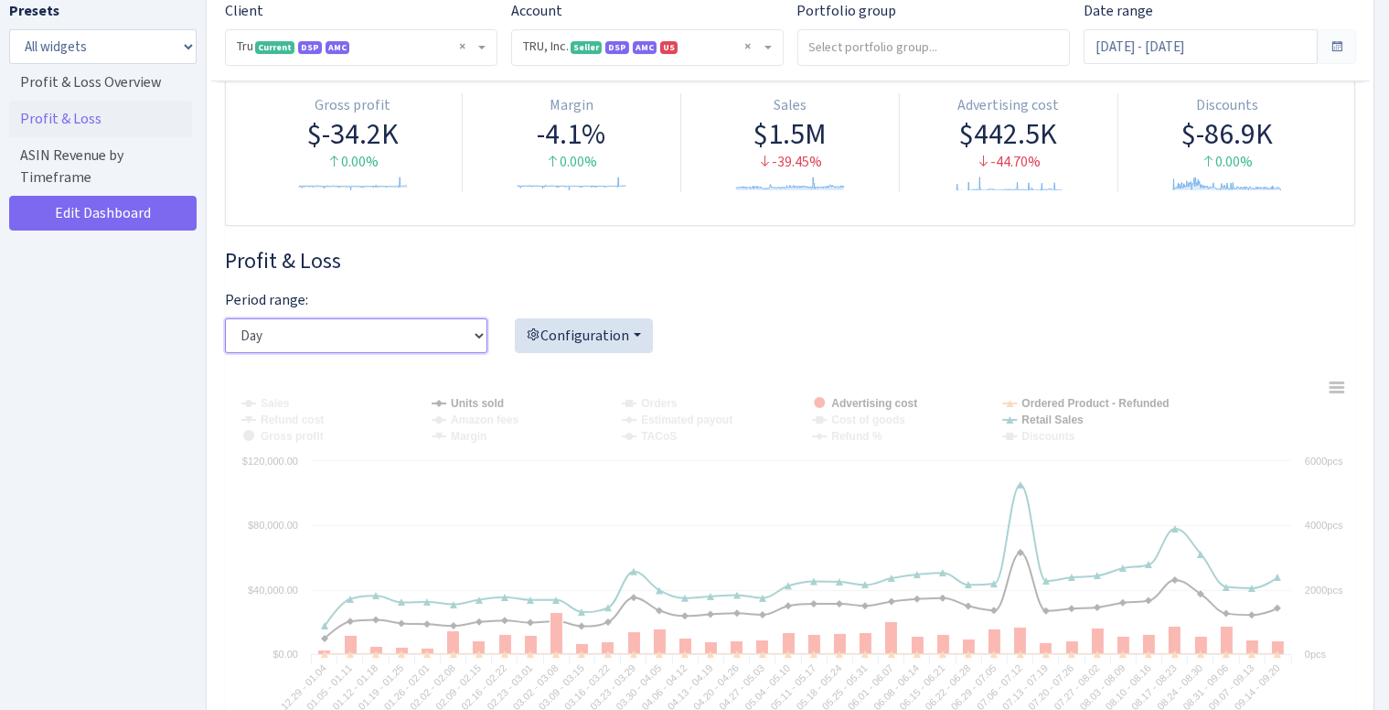
click at [320, 329] on select "Day Week Month" at bounding box center [356, 335] width 262 height 35
click at [225, 318] on select "Day Week Month" at bounding box center [356, 335] width 262 height 35
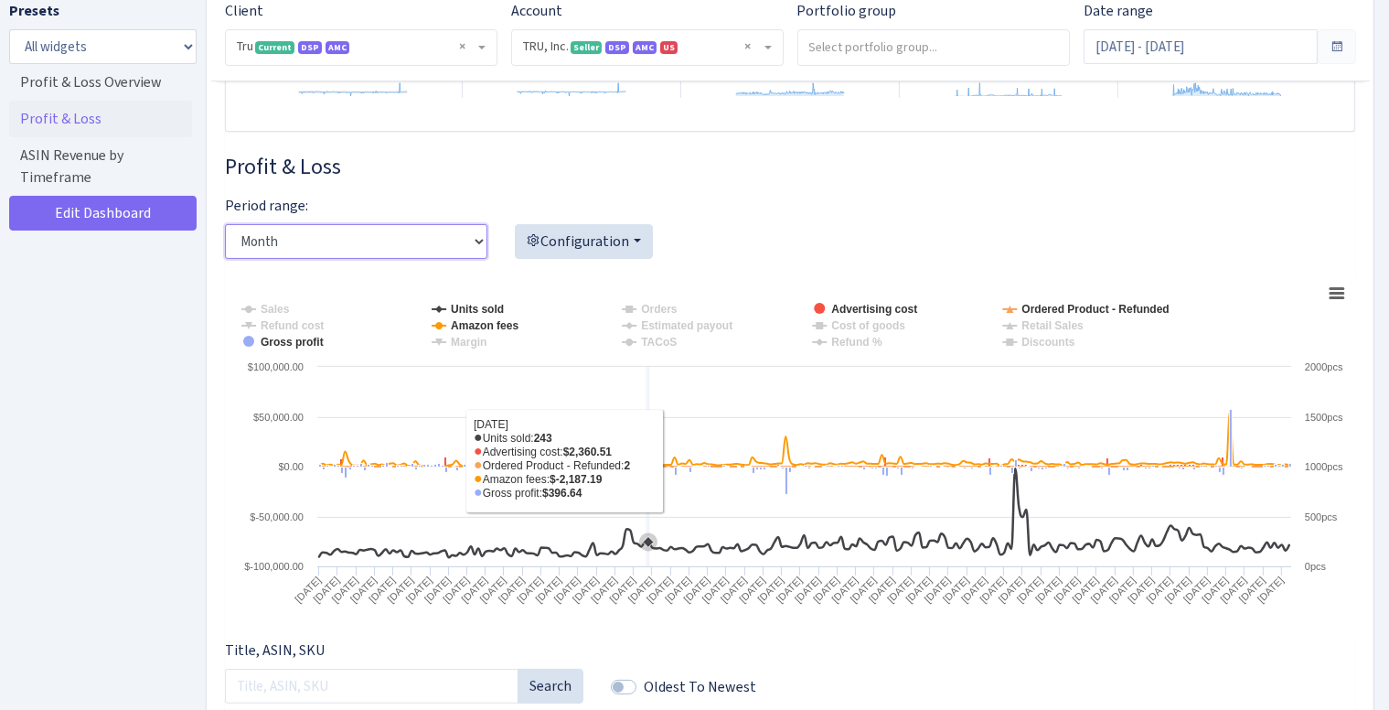
scroll to position [280, 0]
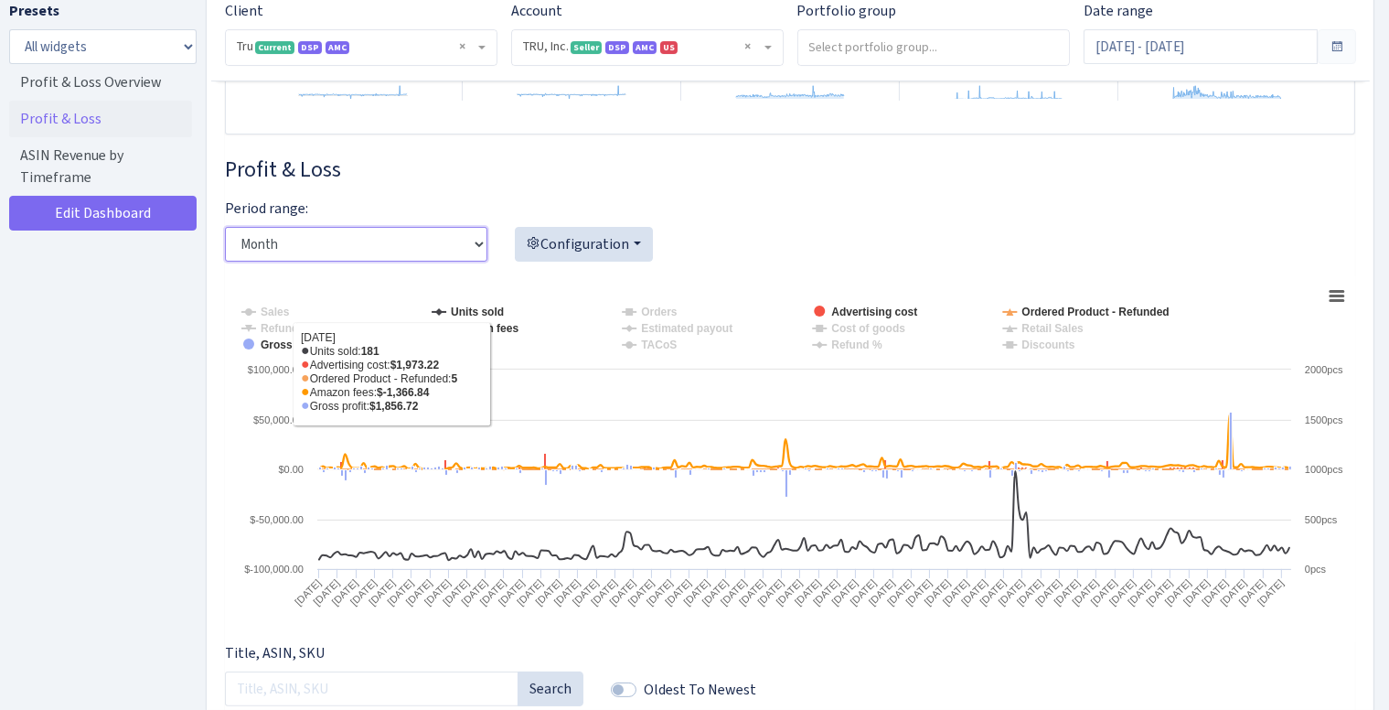
click at [406, 242] on select "Day Week Month" at bounding box center [356, 244] width 262 height 35
click at [225, 227] on select "Day Week Month" at bounding box center [356, 244] width 262 height 35
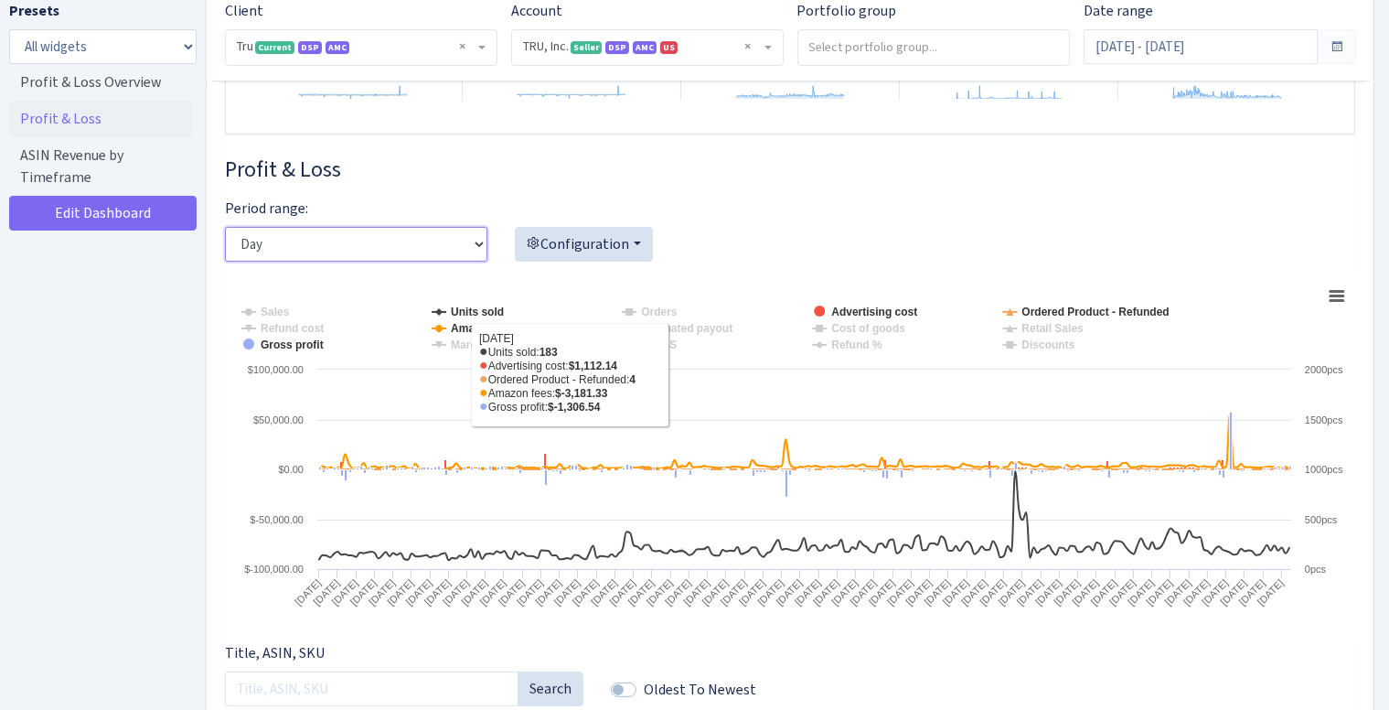
click at [419, 235] on select "Day Week Month" at bounding box center [356, 244] width 262 height 35
select select "month"
click at [225, 227] on select "Day Week Month" at bounding box center [356, 244] width 262 height 35
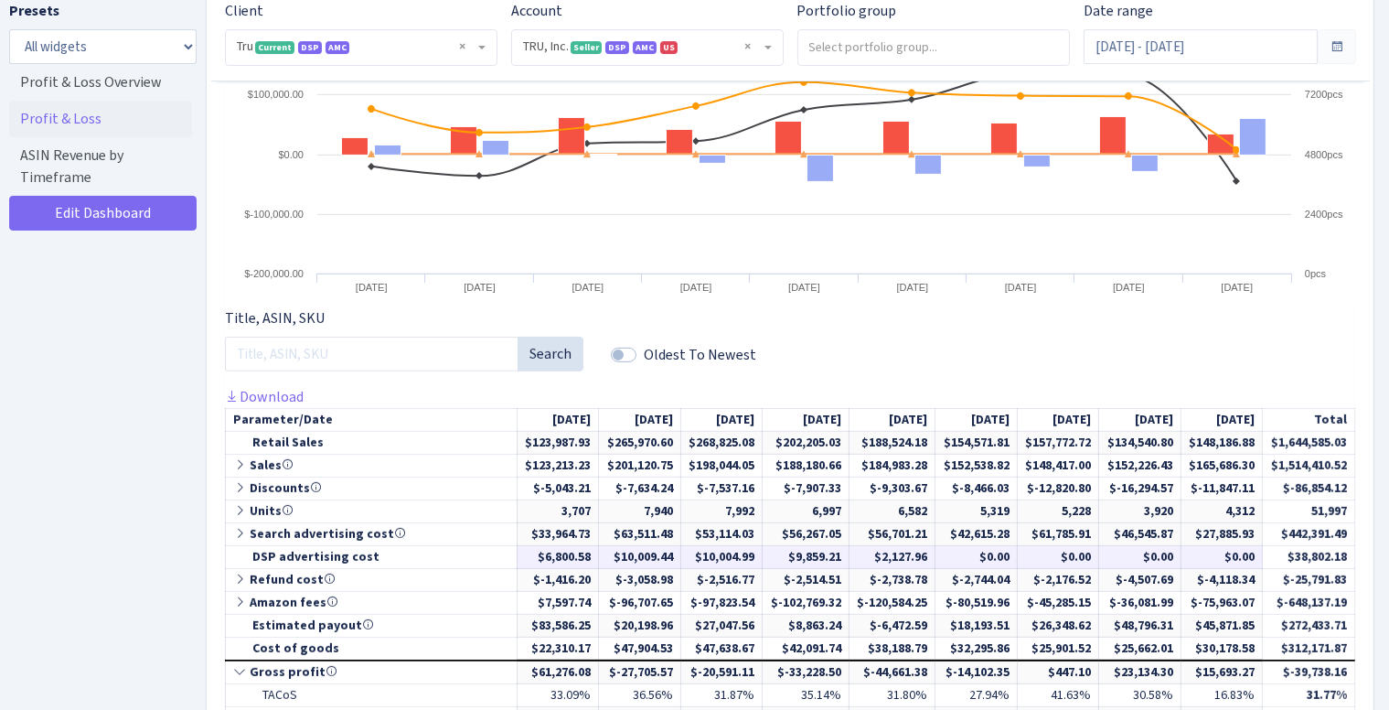
scroll to position [646, 0]
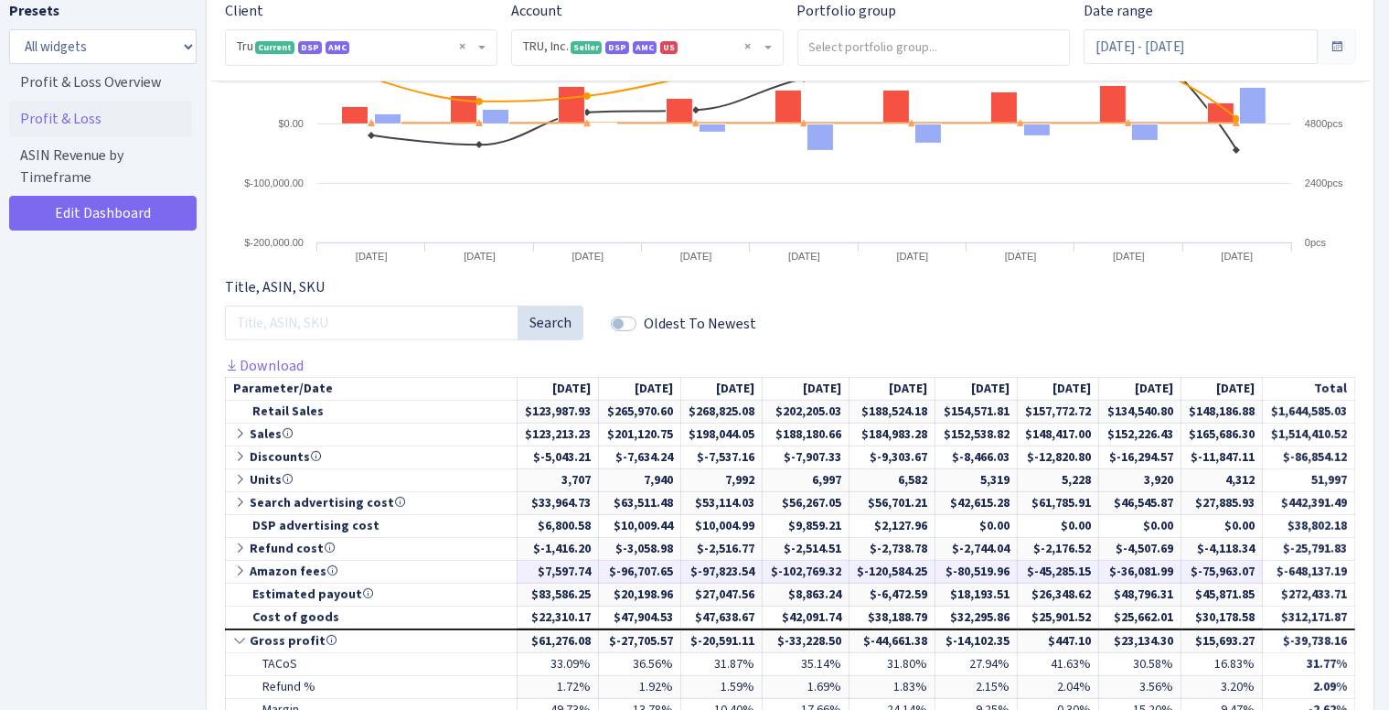
drag, startPoint x: 825, startPoint y: 509, endPoint x: 356, endPoint y: 568, distance: 472.8
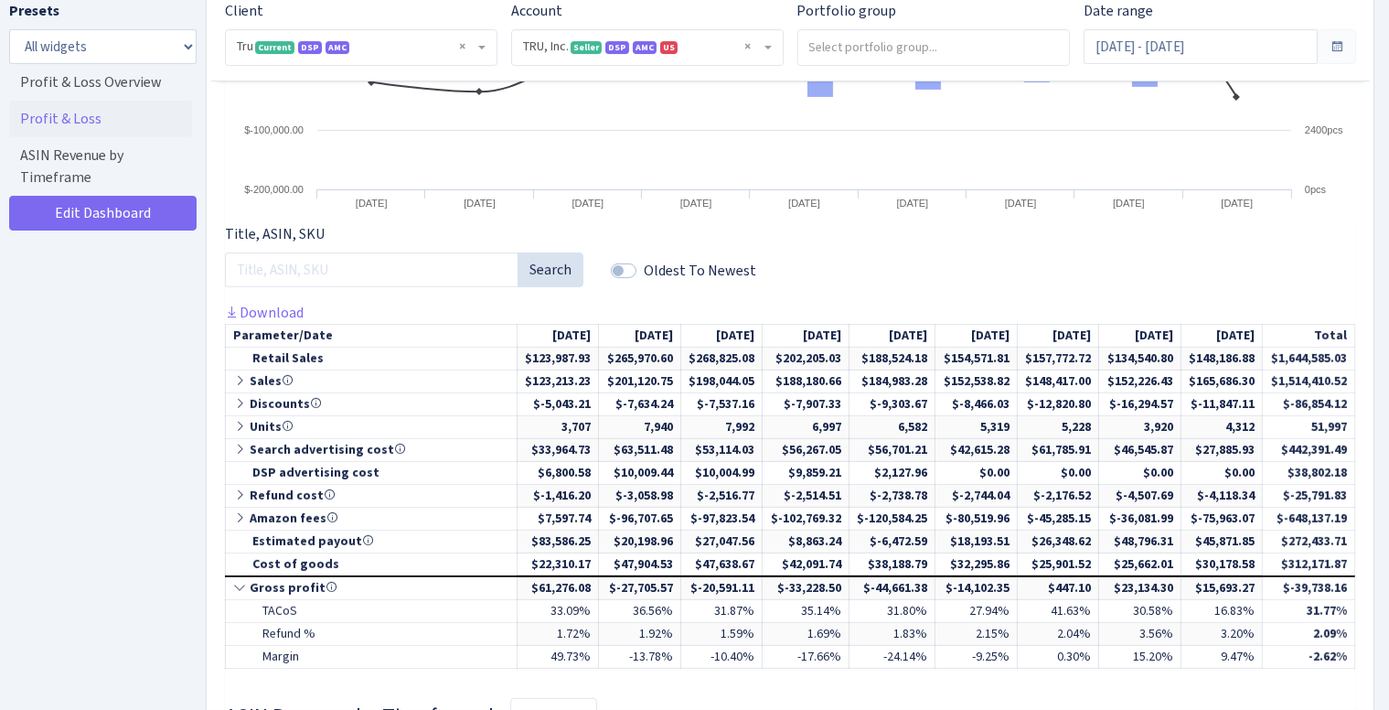
scroll to position [829, 0]
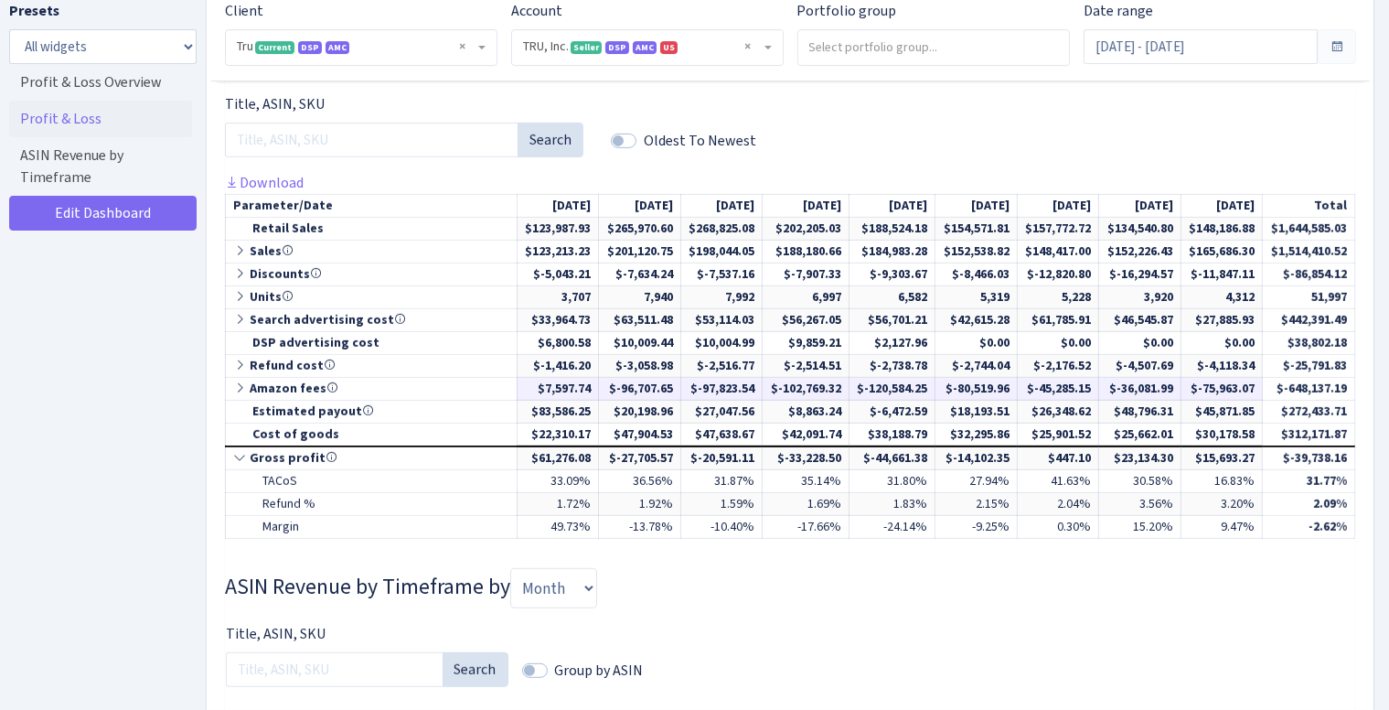
click at [238, 383] on icon at bounding box center [241, 387] width 16 height 13
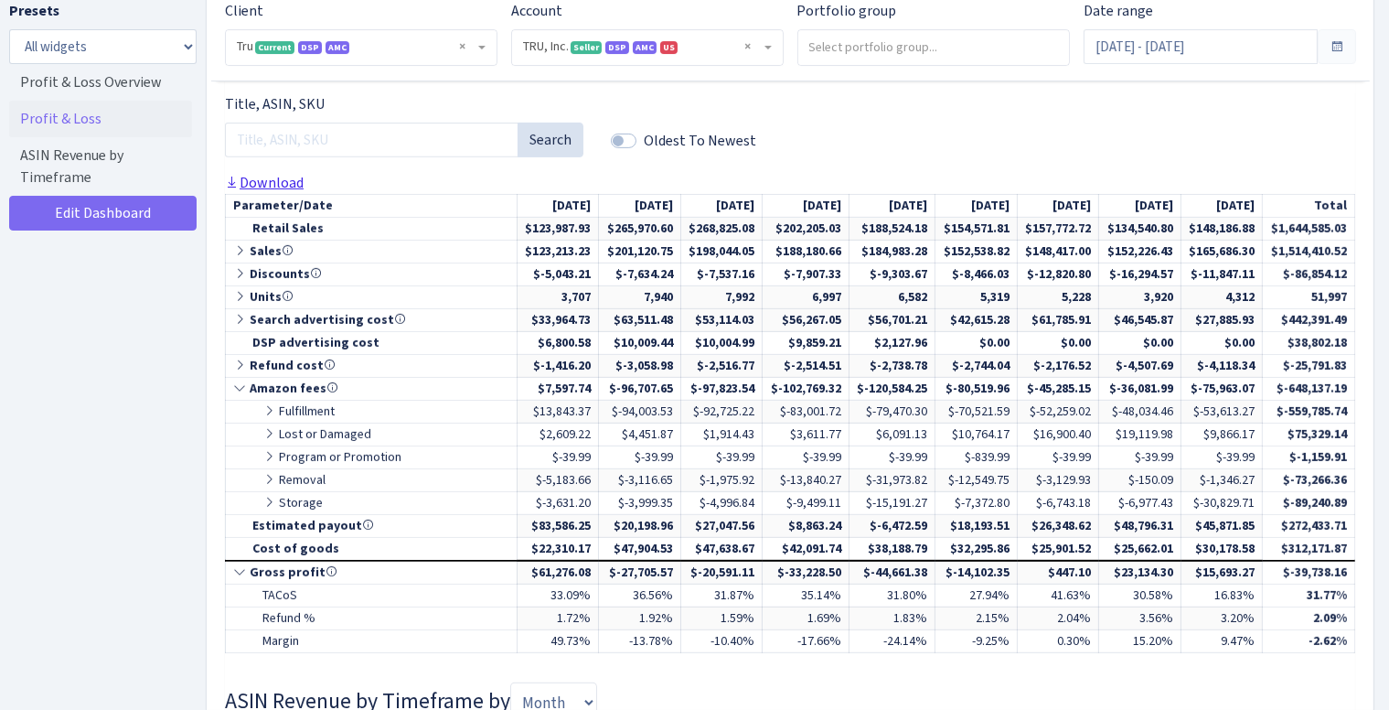
click at [238, 182] on icon at bounding box center [232, 182] width 15 height 15
drag, startPoint x: 626, startPoint y: 479, endPoint x: 1154, endPoint y: 473, distance: 528.7
drag, startPoint x: 1150, startPoint y: 476, endPoint x: 765, endPoint y: 489, distance: 384.4
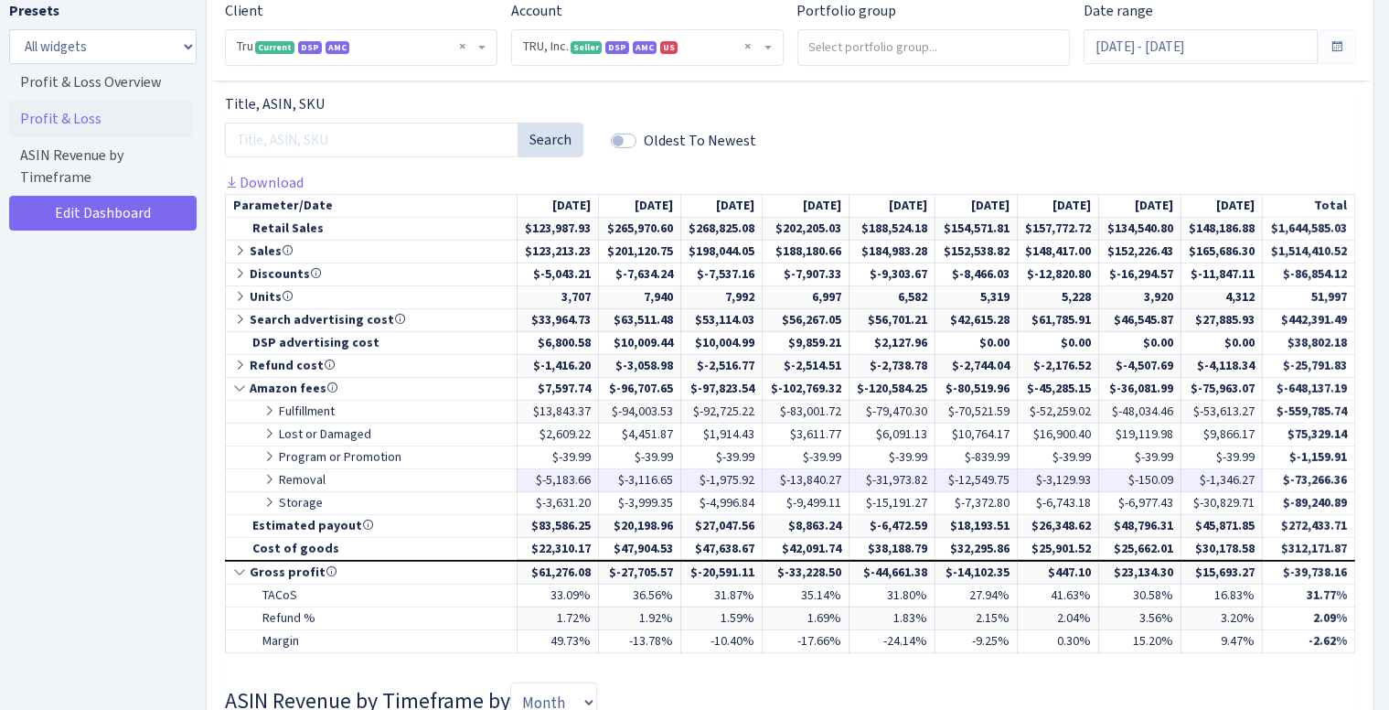
drag, startPoint x: 679, startPoint y: 476, endPoint x: 961, endPoint y: 466, distance: 282.8
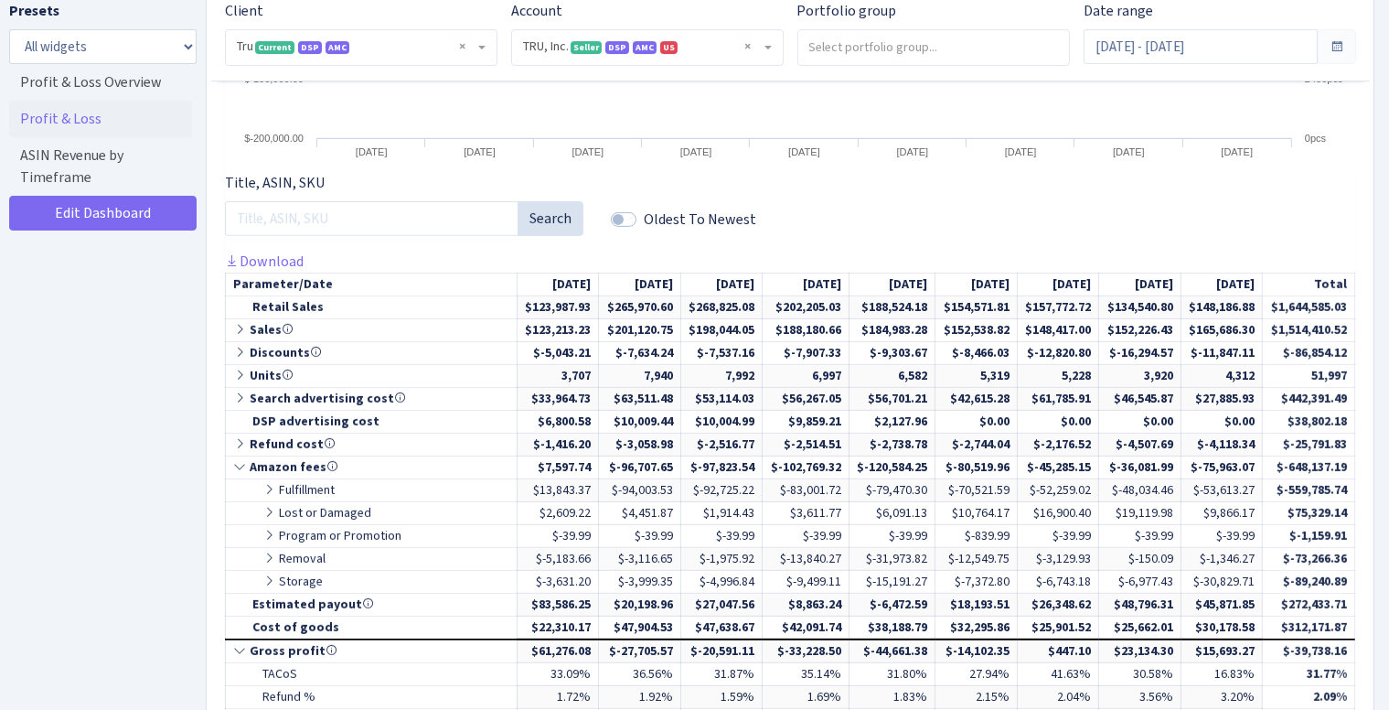
scroll to position [646, 0]
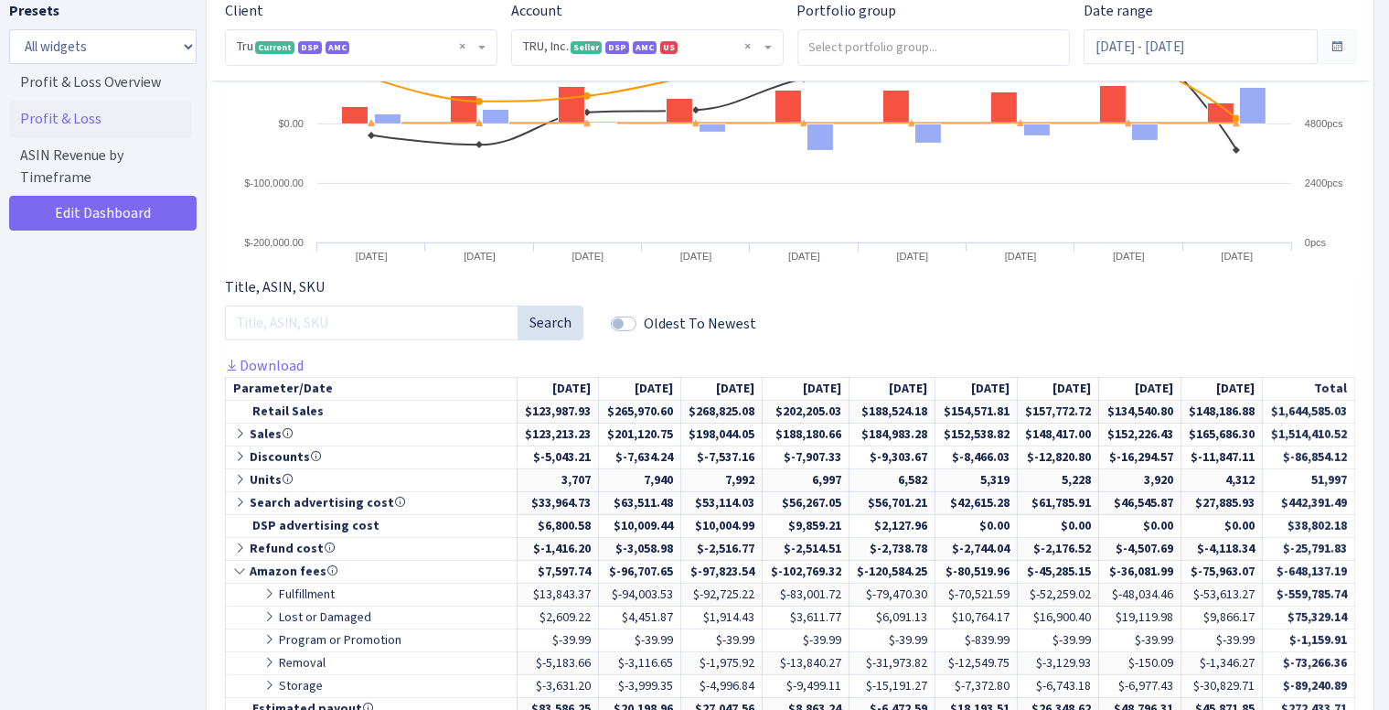
click at [1332, 44] on span at bounding box center [1337, 46] width 15 height 15
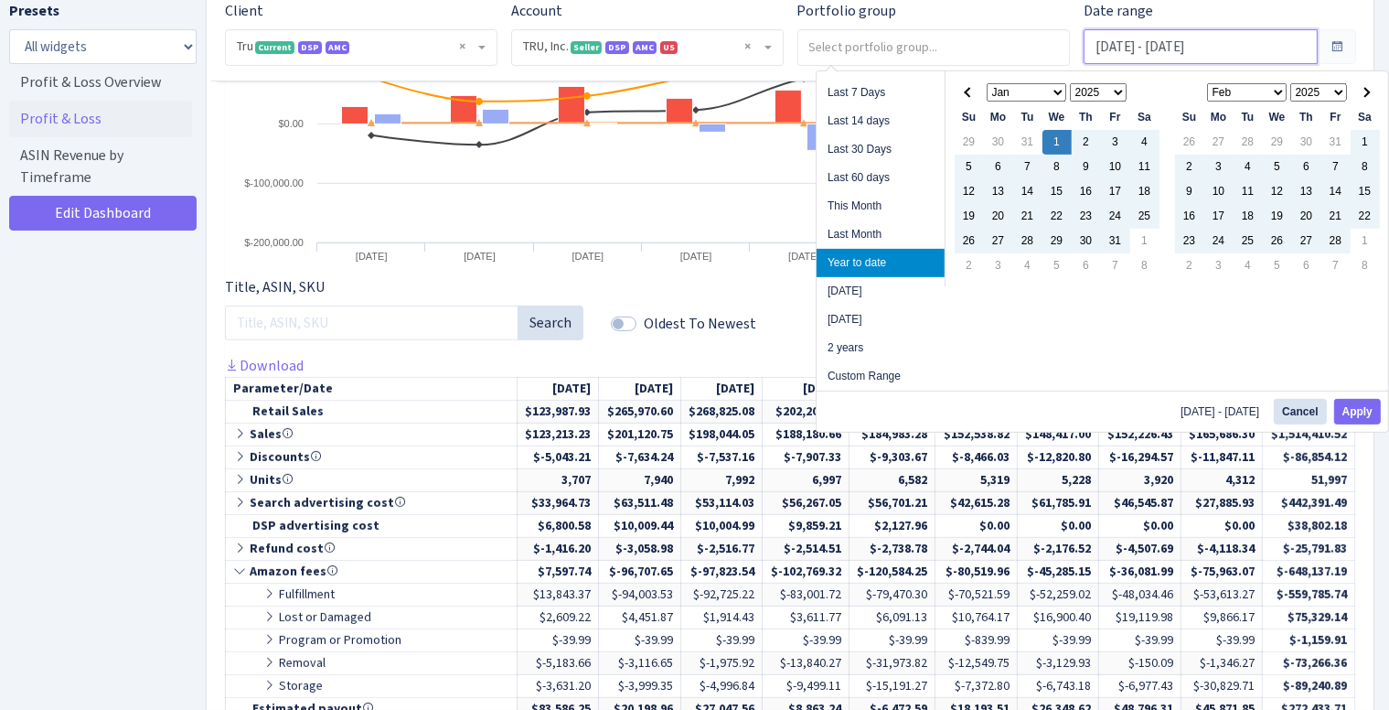
click at [1281, 52] on input "[DATE] - [DATE]" at bounding box center [1201, 46] width 234 height 35
click at [857, 349] on li "2 years" at bounding box center [881, 348] width 128 height 28
type input "[DATE] - [DATE]"
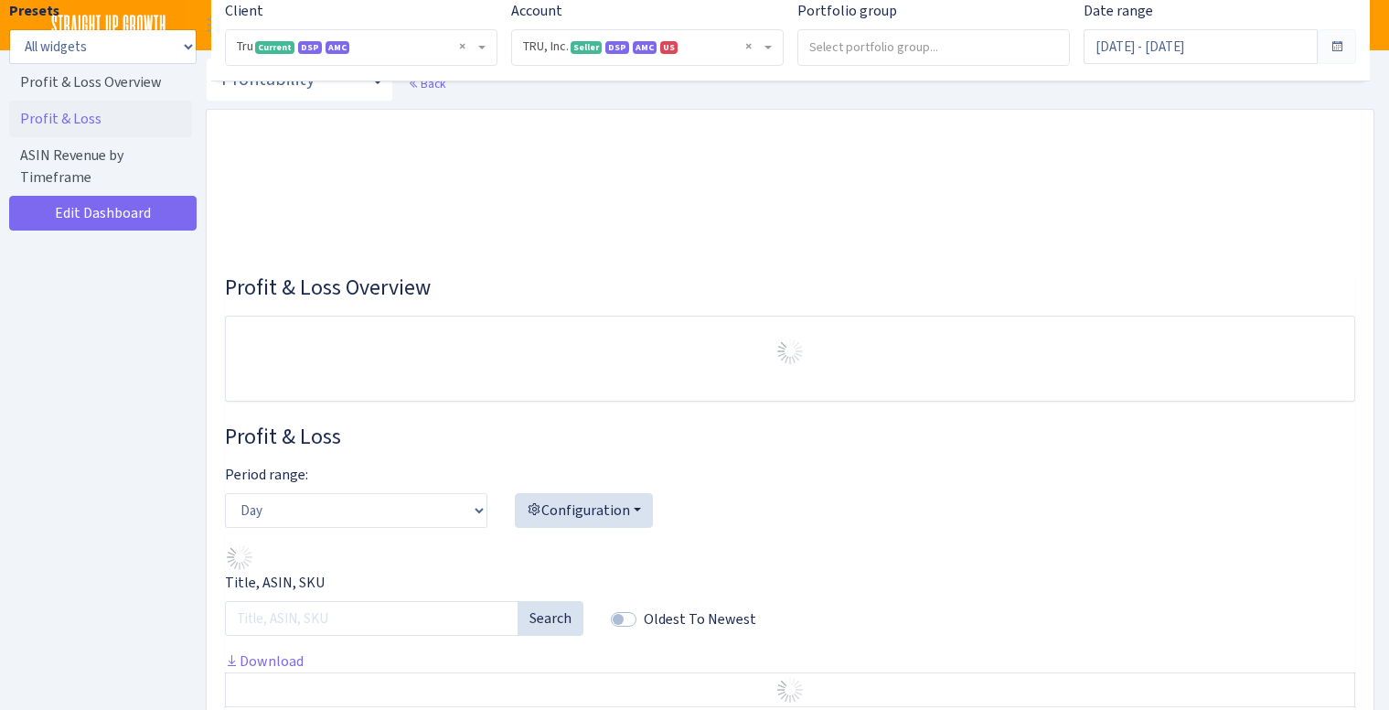
select select "1761349761672784"
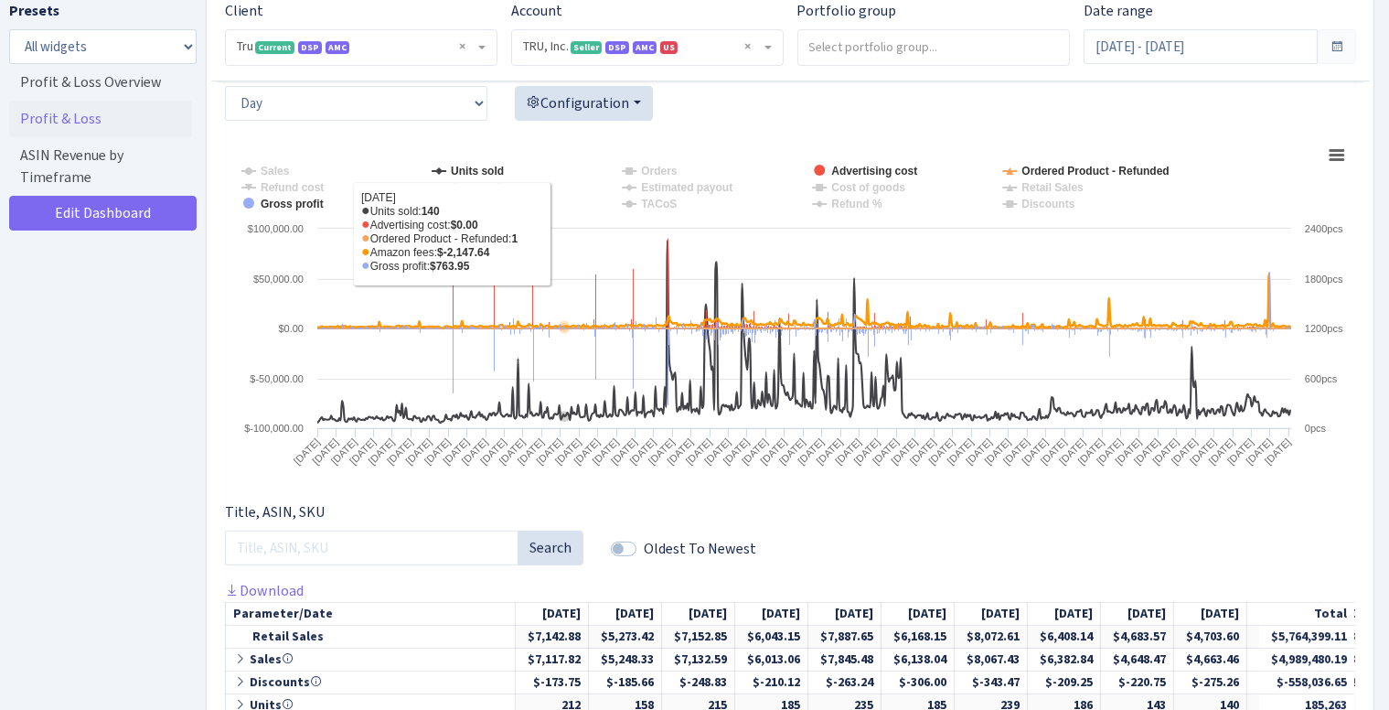
scroll to position [374, 0]
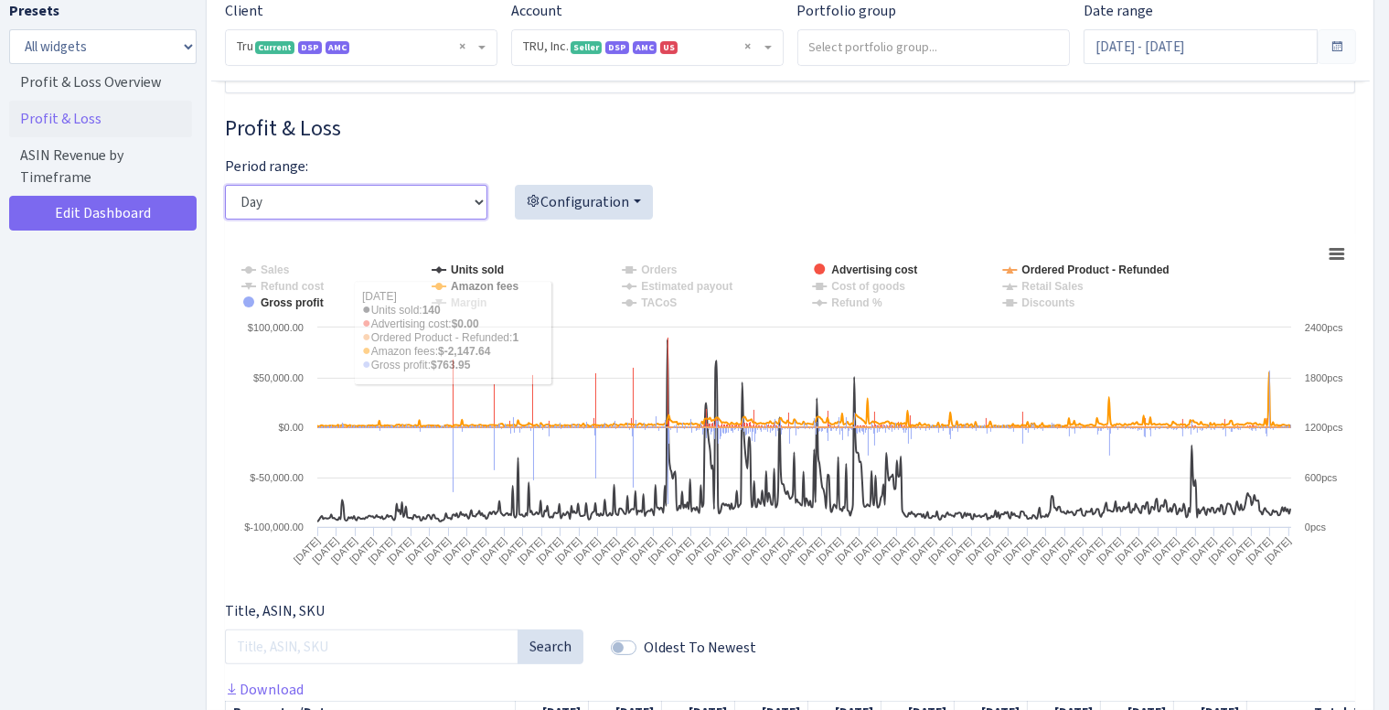
click at [400, 196] on select "Day Week Month" at bounding box center [356, 202] width 262 height 35
select select "month"
click at [225, 185] on select "Day Week Month" at bounding box center [356, 202] width 262 height 35
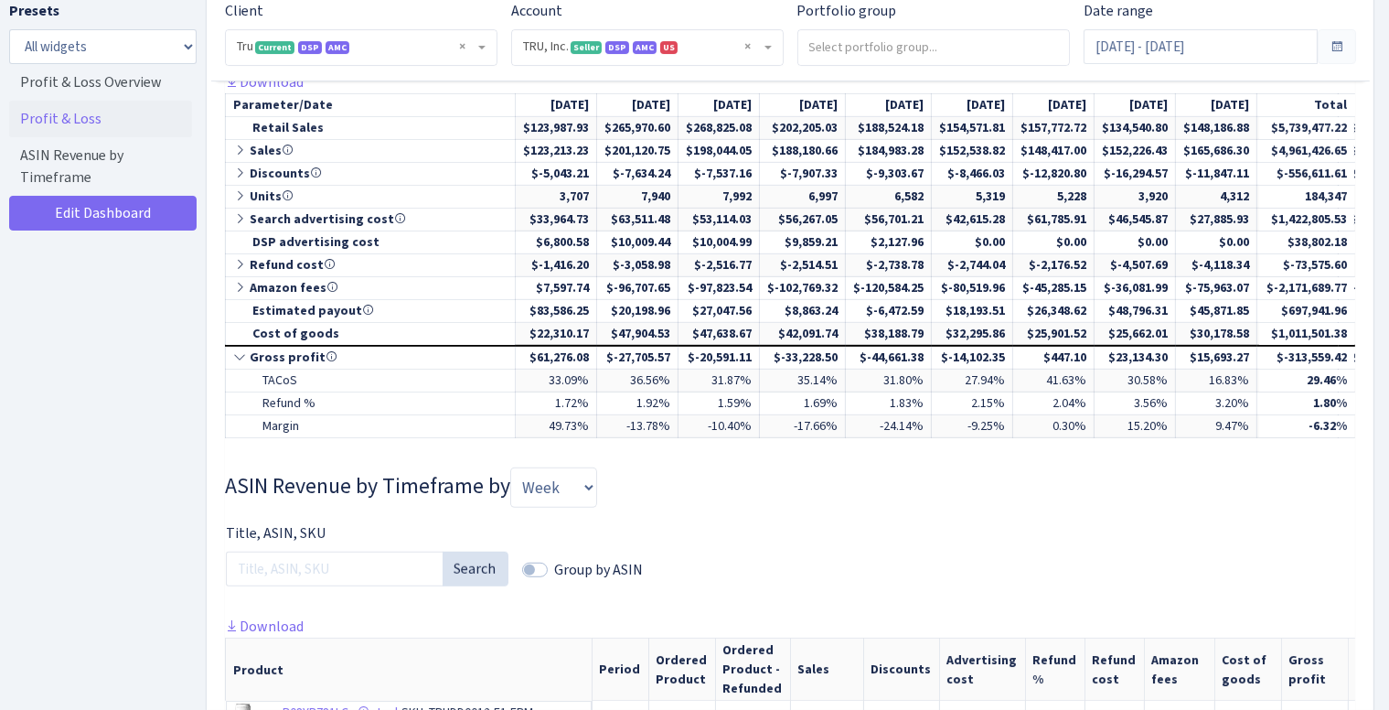
scroll to position [1014, 0]
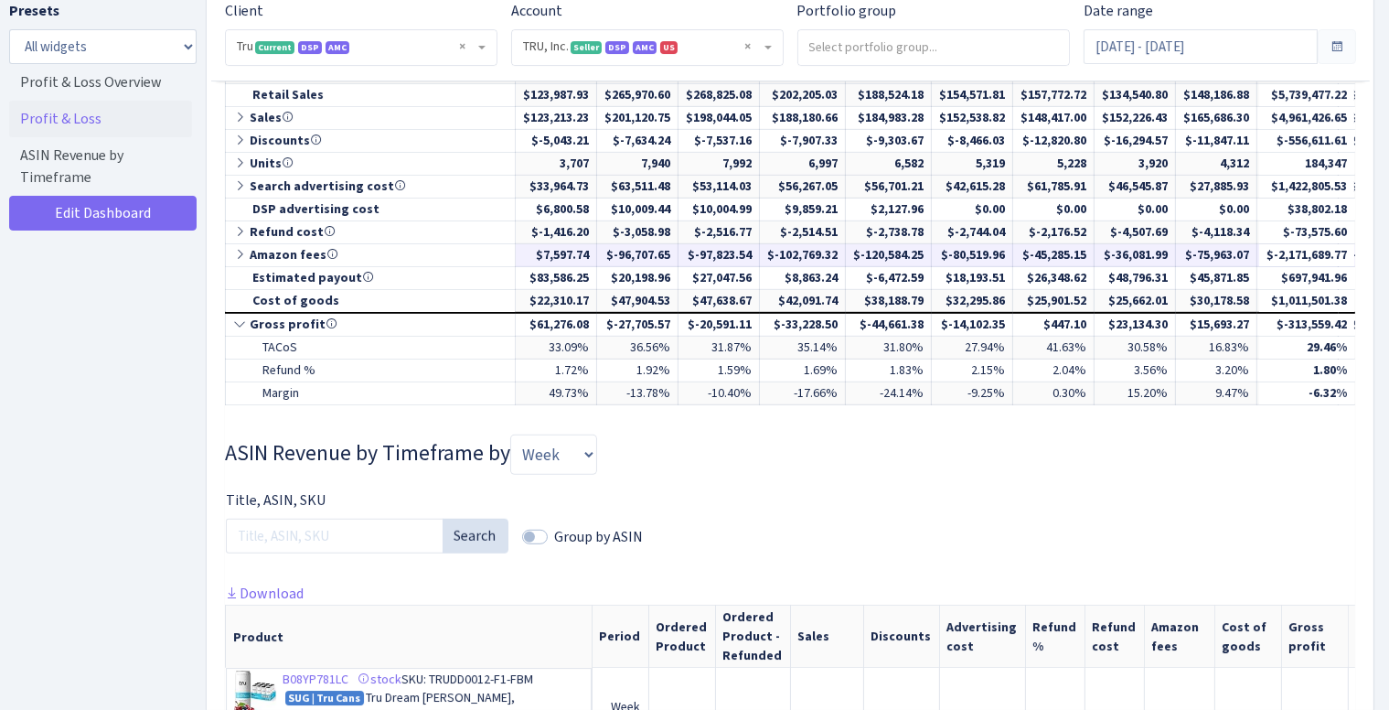
click at [240, 250] on icon at bounding box center [241, 254] width 16 height 13
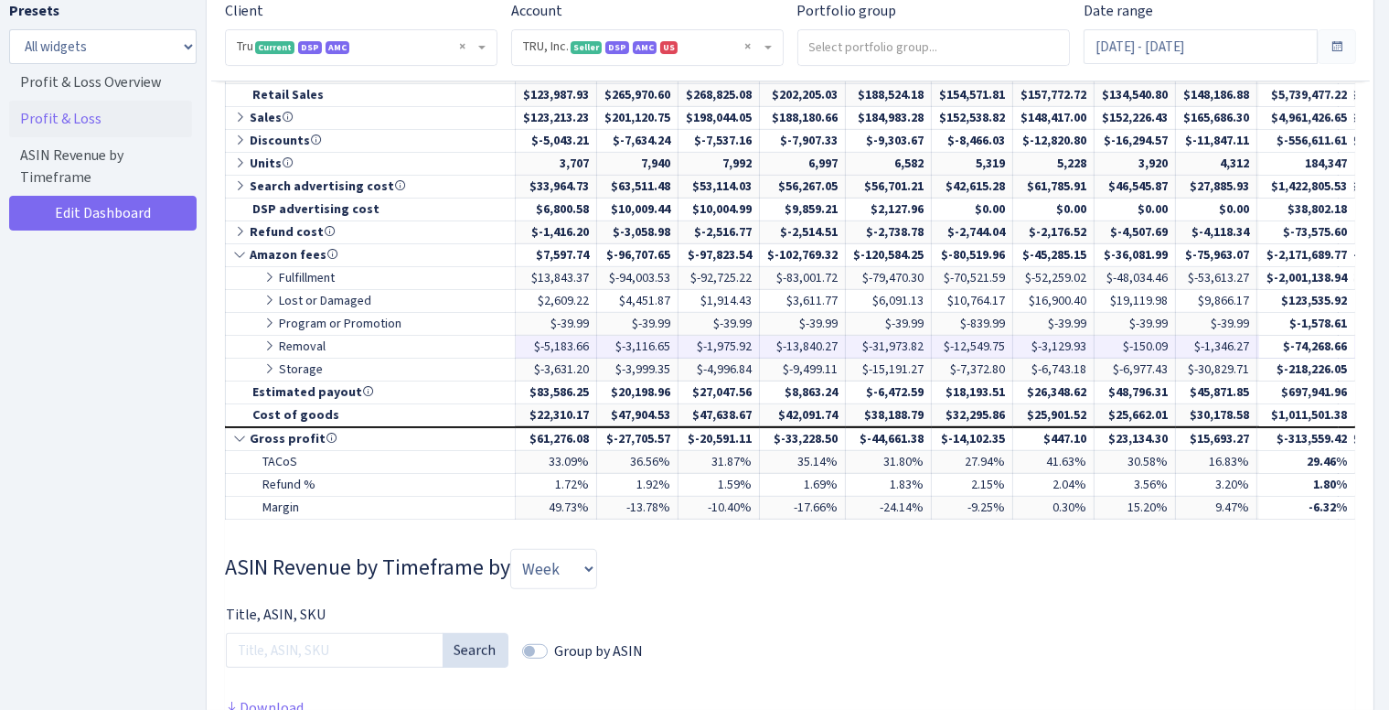
click at [270, 339] on icon at bounding box center [270, 345] width 16 height 13
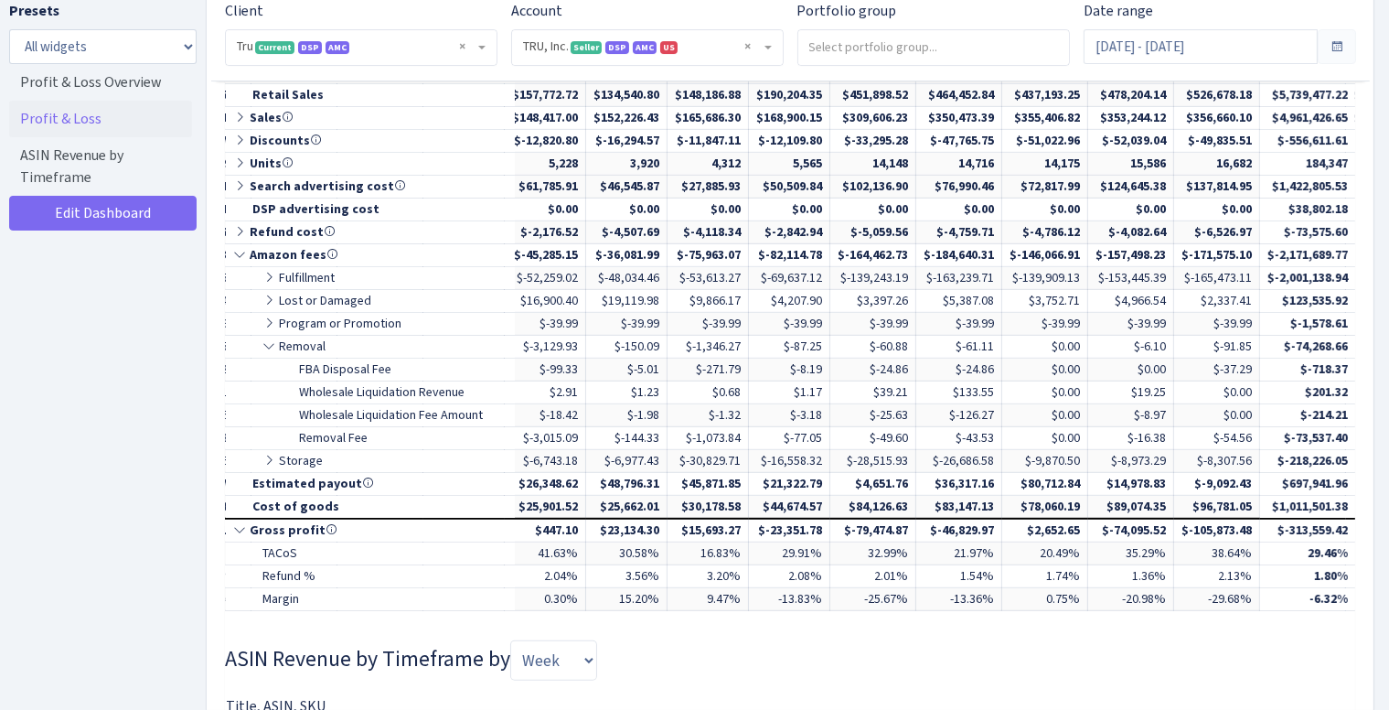
scroll to position [0, 502]
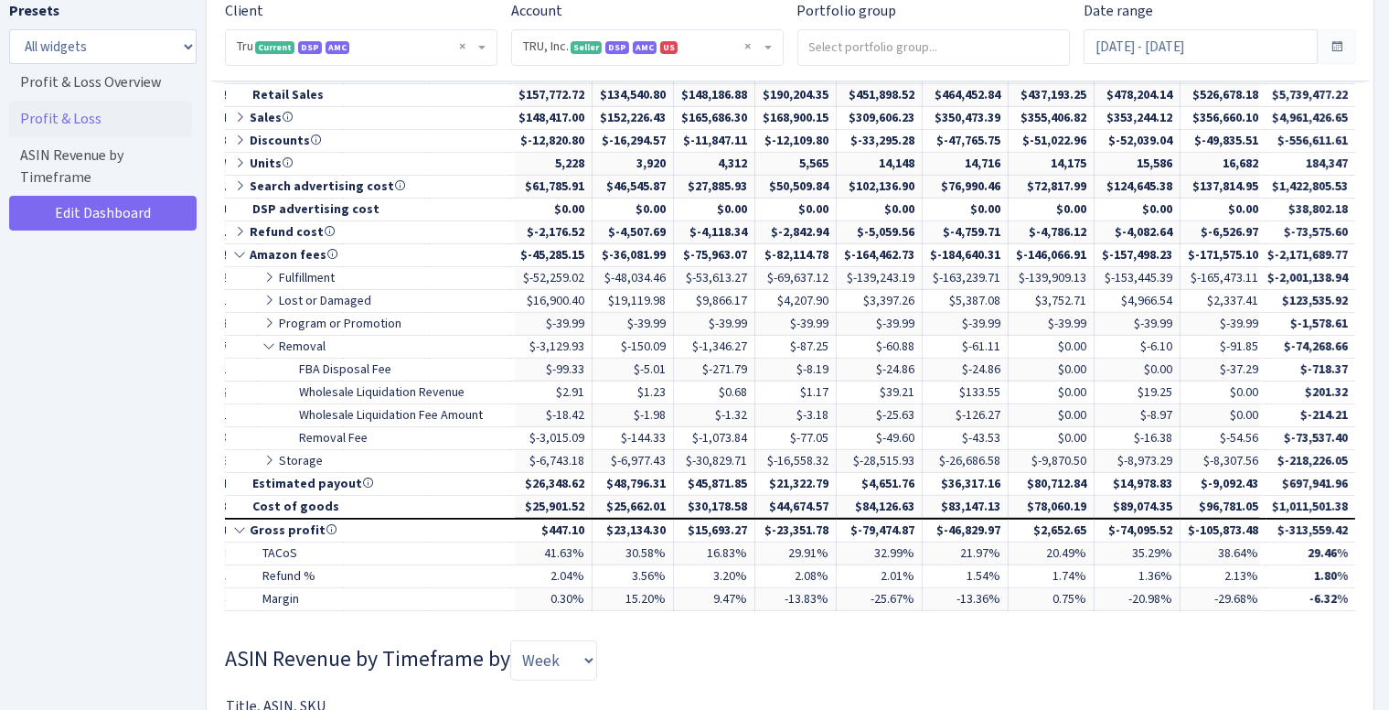
click at [737, 612] on div "Parameter/Date Sep 2025 Aug 2025 Jul 2025 Jun 2025 May 2025 Apr 2025 Mar 2025 F…" at bounding box center [790, 342] width 1130 height 565
drag, startPoint x: 756, startPoint y: 617, endPoint x: 772, endPoint y: 616, distance: 15.6
click at [772, 616] on div "Parameter/Date Sep 2025 Aug 2025 Jul 2025 Jun 2025 May 2025 Apr 2025 Mar 2025 F…" at bounding box center [790, 342] width 1130 height 565
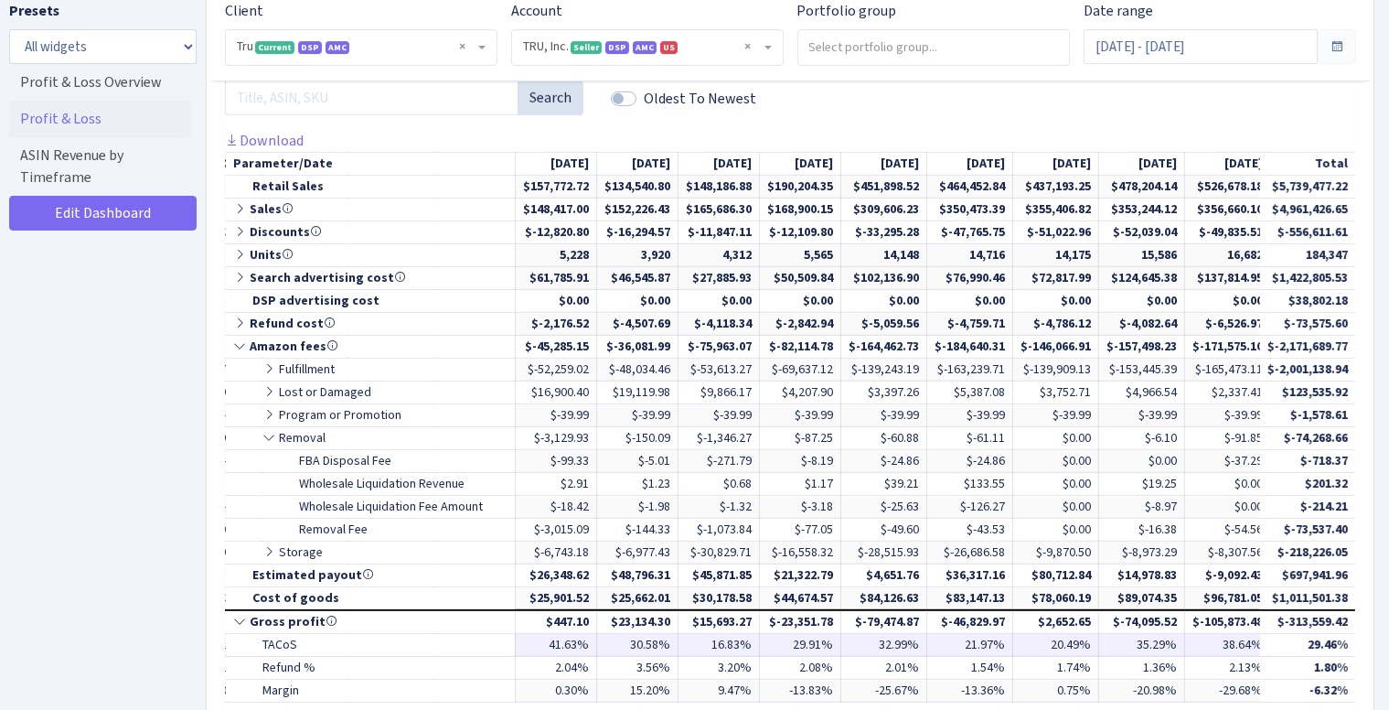
scroll to position [0, 503]
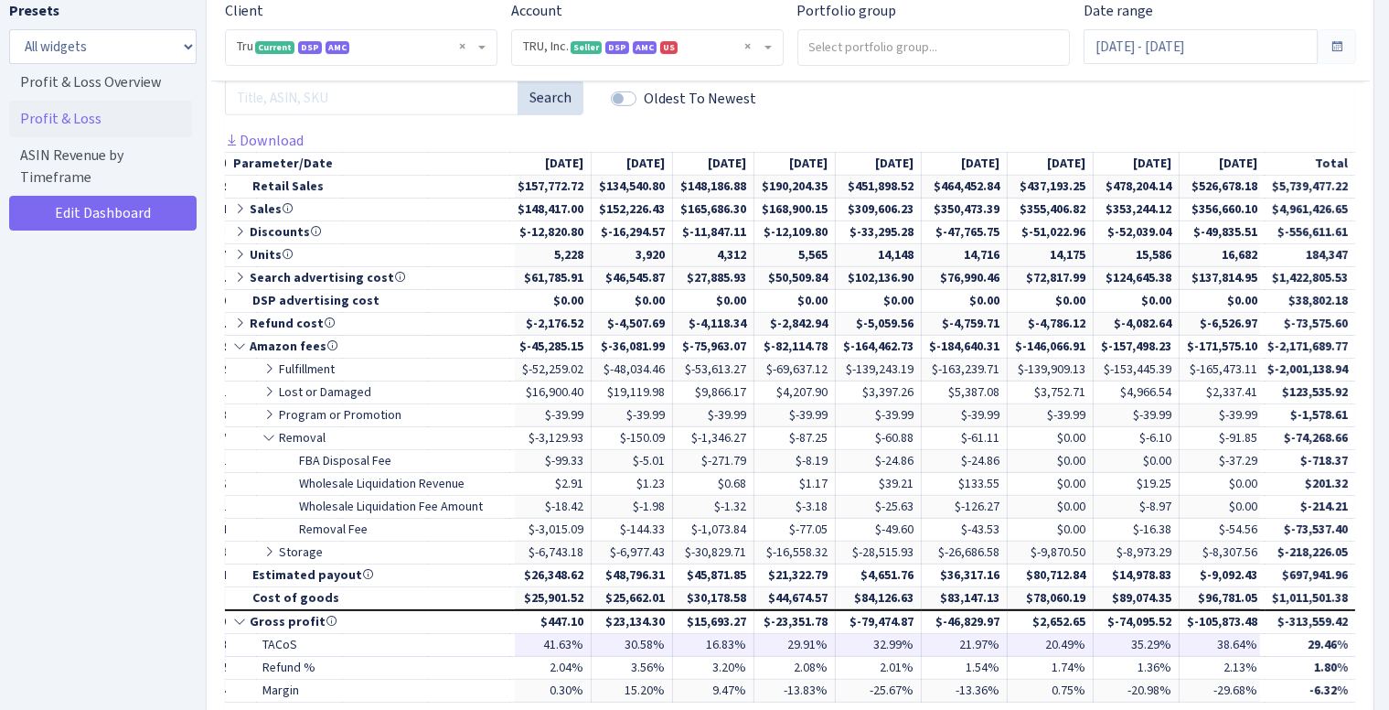
drag, startPoint x: 430, startPoint y: 649, endPoint x: 273, endPoint y: 637, distance: 156.9
drag, startPoint x: 228, startPoint y: 626, endPoint x: 204, endPoint y: 608, distance: 30.0
drag, startPoint x: 204, startPoint y: 608, endPoint x: 165, endPoint y: 518, distance: 98.7
click at [165, 518] on div "Presets All widgets ☰ Profit & Loss Overview ☰ Profit & Loss ☰ ASIN Revenue by …" at bounding box center [102, 350] width 187 height 701
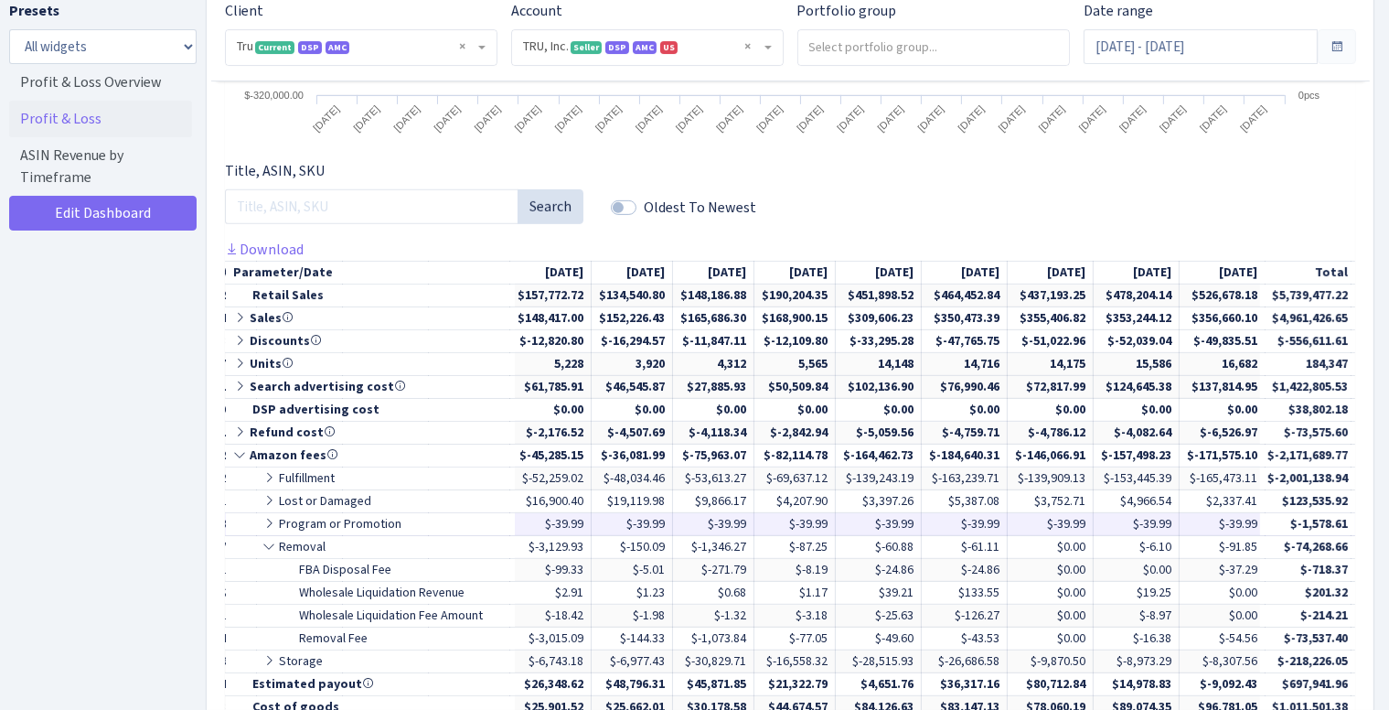
scroll to position [740, 0]
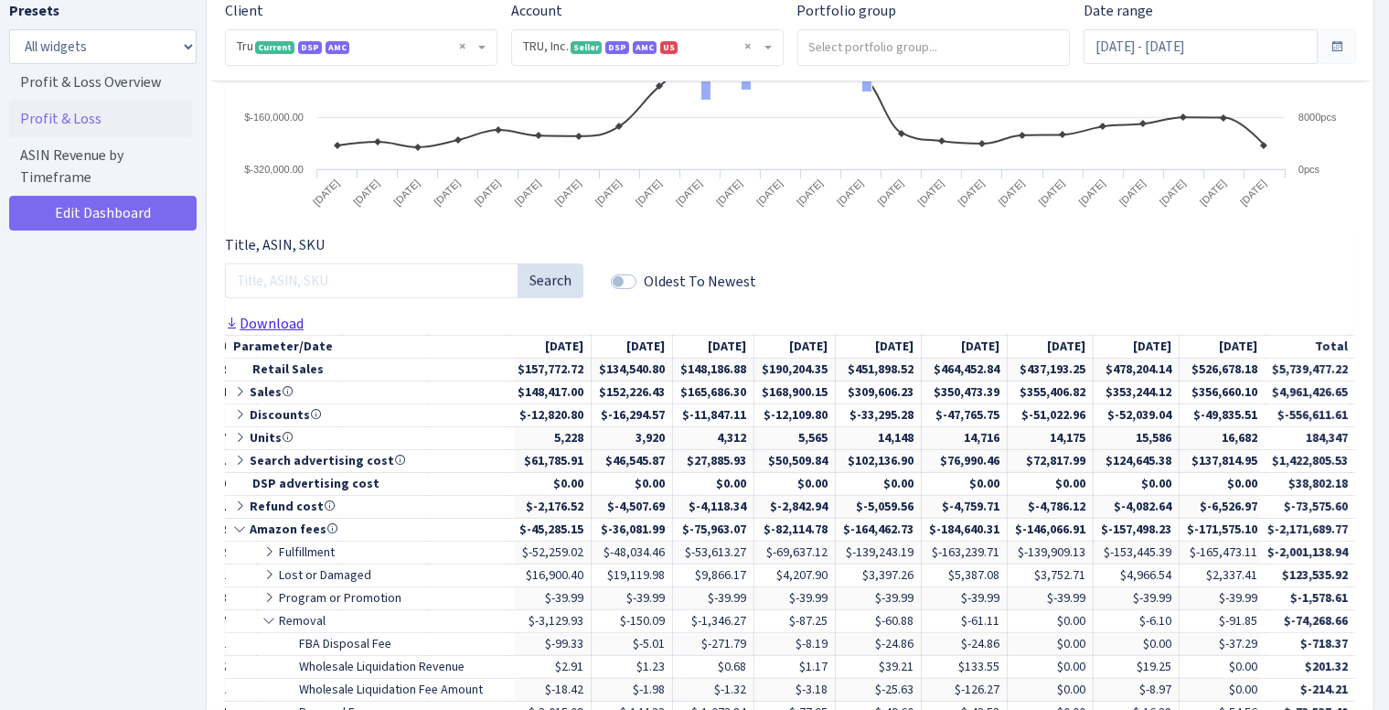
click at [288, 318] on link "Download" at bounding box center [264, 323] width 79 height 19
